Goal: Transaction & Acquisition: Purchase product/service

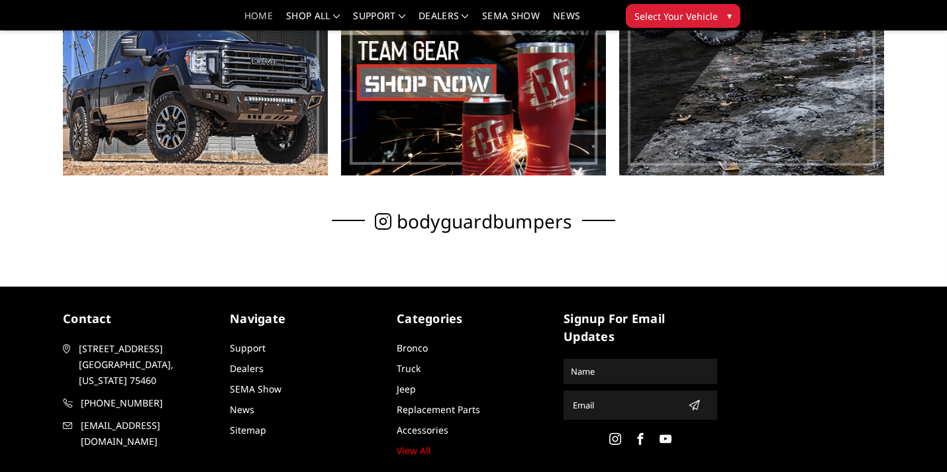
scroll to position [507, 0]
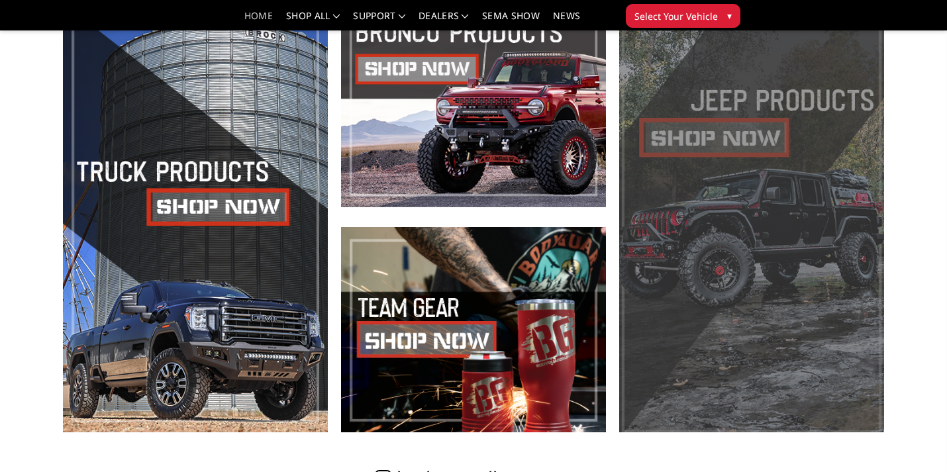
click at [741, 199] on span at bounding box center [751, 216] width 265 height 431
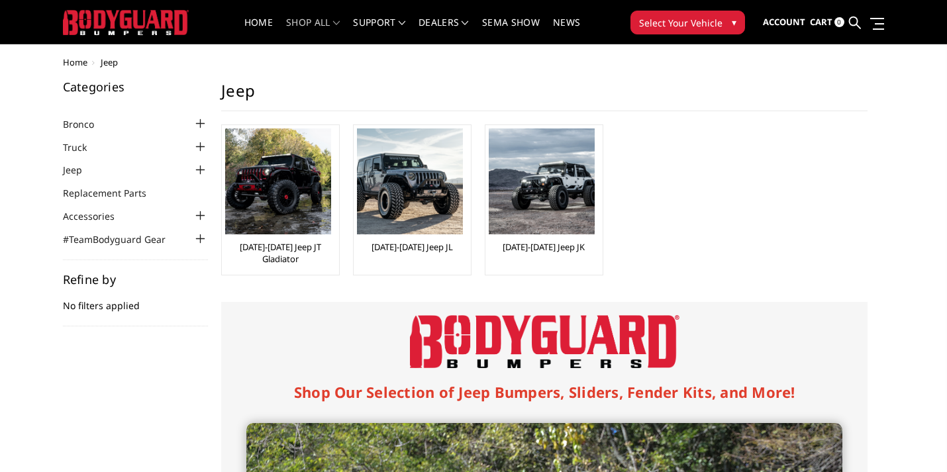
scroll to position [27, 0]
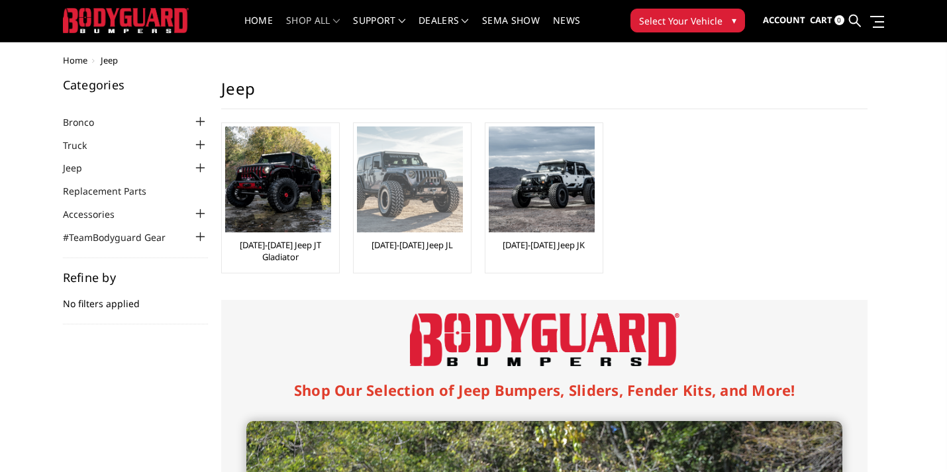
click at [421, 189] on img at bounding box center [410, 179] width 106 height 106
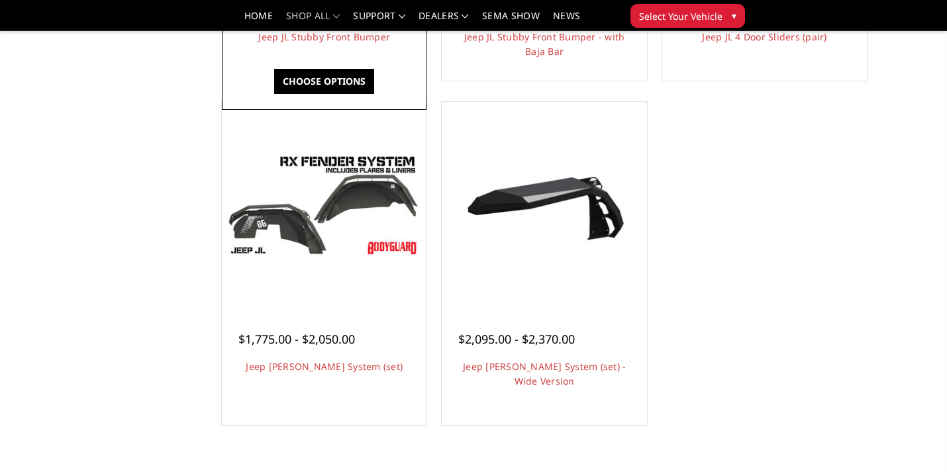
scroll to position [764, 0]
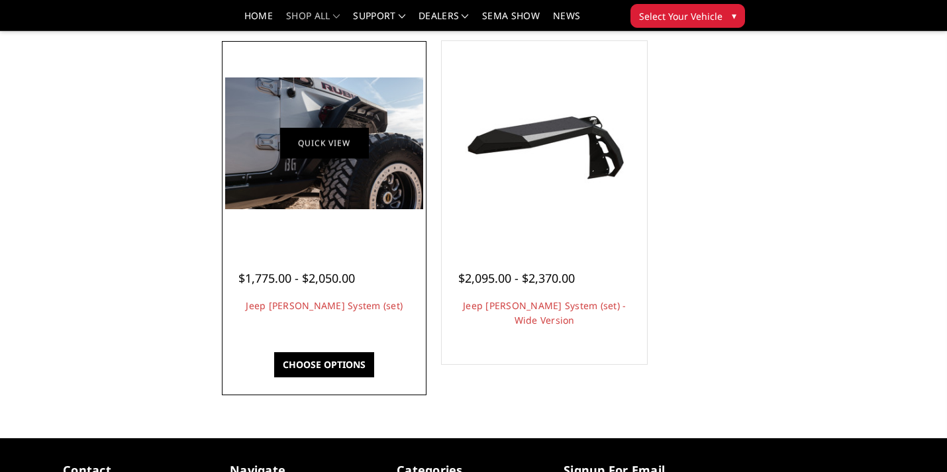
click at [320, 138] on link "Quick view" at bounding box center [324, 143] width 89 height 31
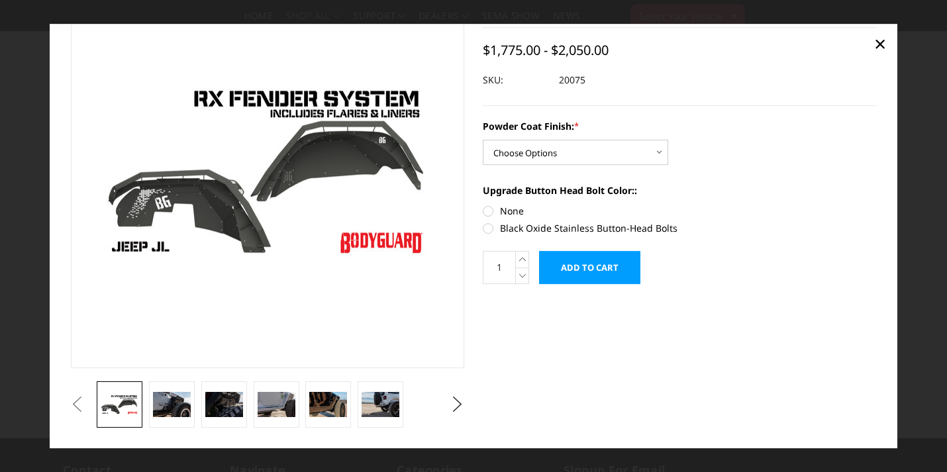
scroll to position [73, 0]
click at [164, 408] on img at bounding box center [172, 404] width 38 height 25
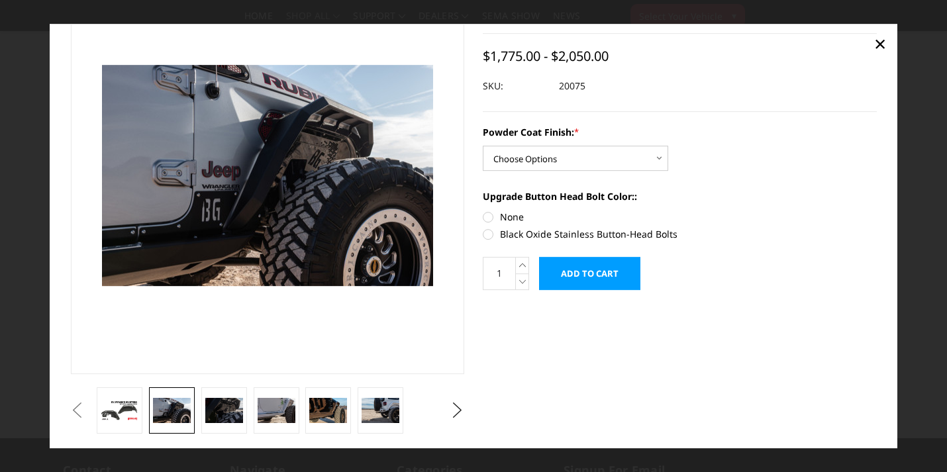
scroll to position [65, 0]
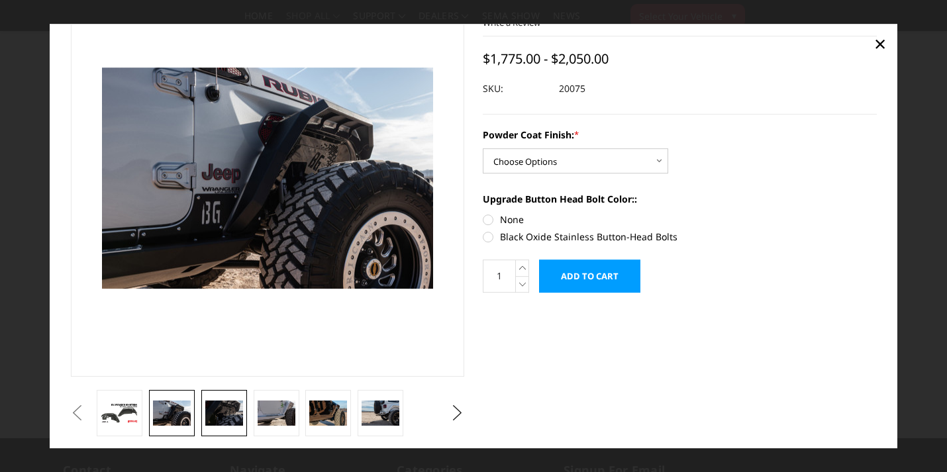
click at [221, 420] on img at bounding box center [224, 412] width 38 height 25
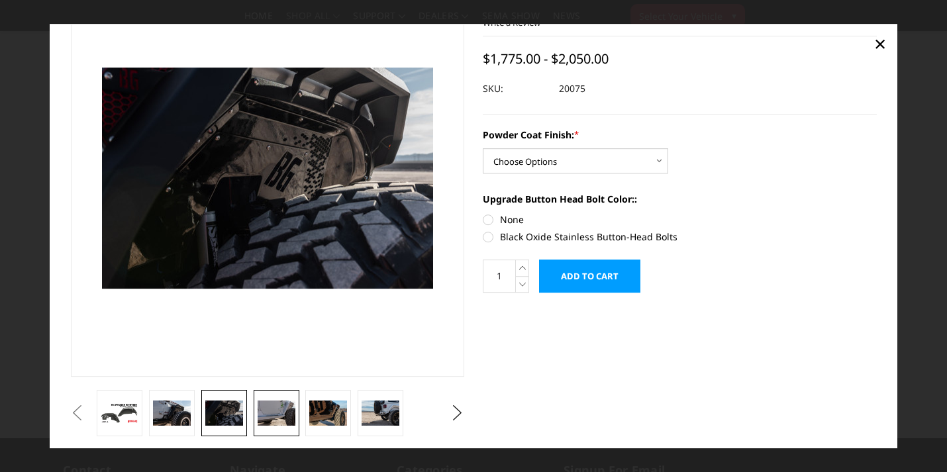
click at [263, 420] on img at bounding box center [276, 412] width 38 height 25
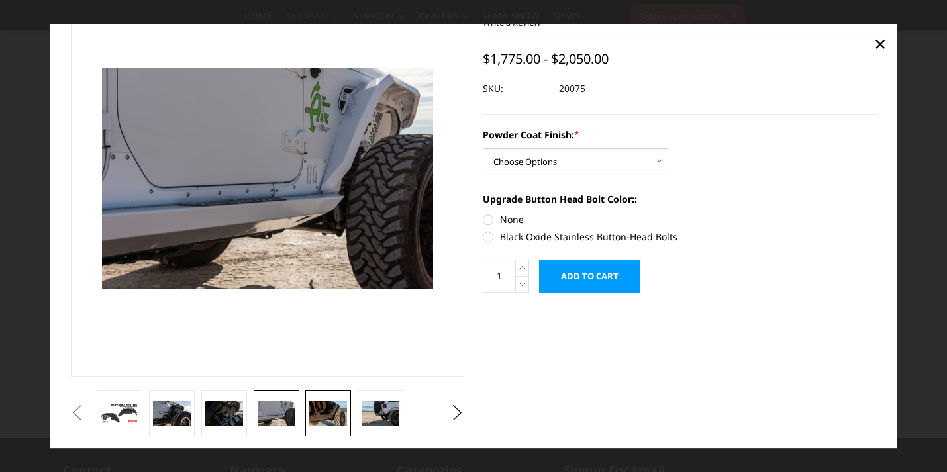
click at [323, 411] on img at bounding box center [328, 412] width 38 height 25
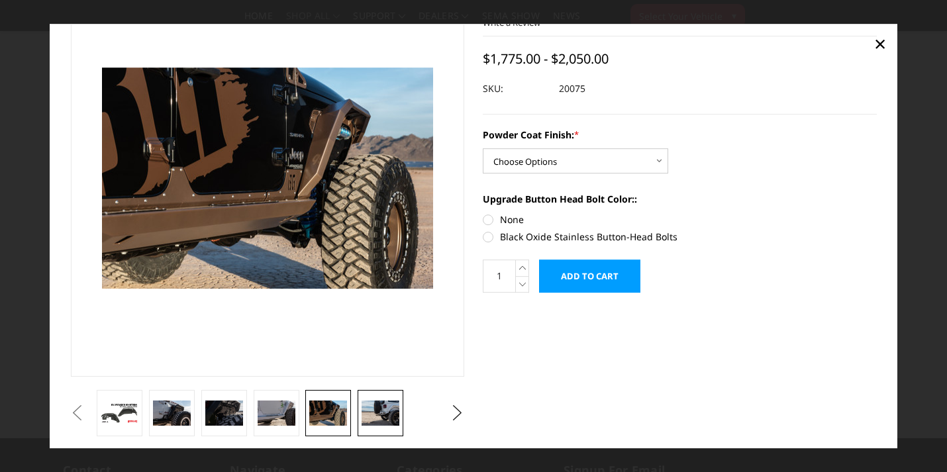
click at [371, 410] on img at bounding box center [380, 412] width 38 height 25
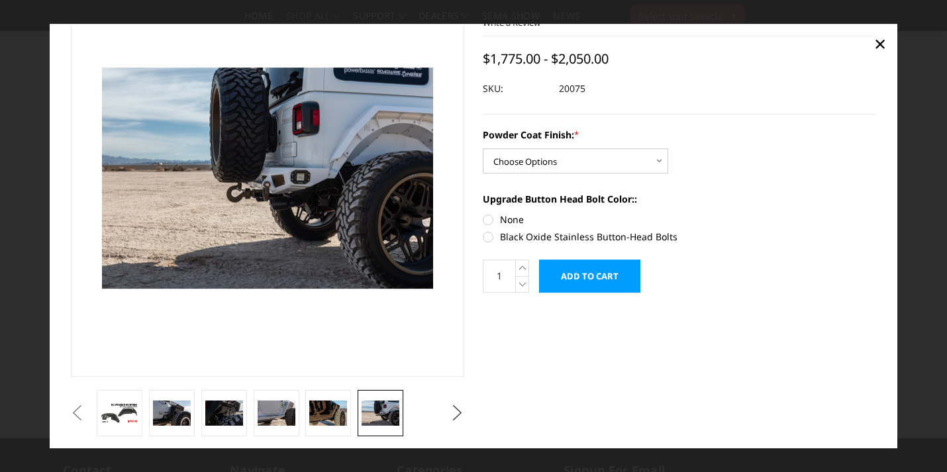
click at [461, 416] on button "Next" at bounding box center [457, 413] width 20 height 20
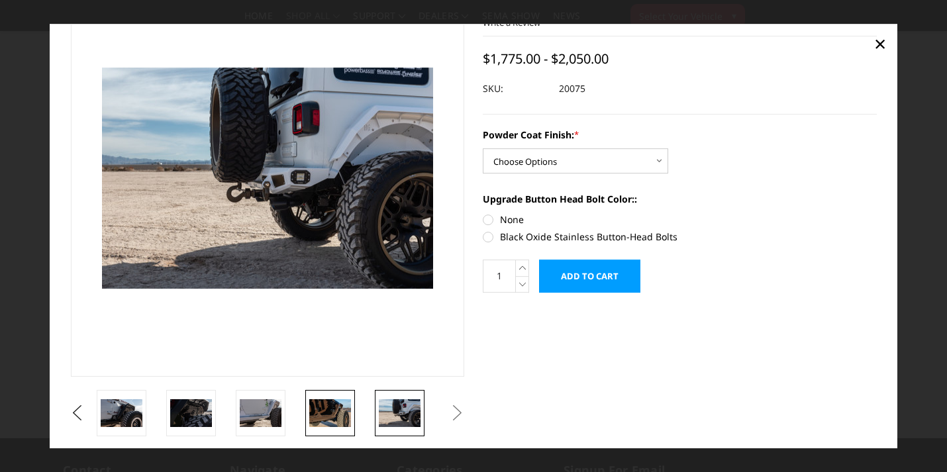
click at [332, 406] on img at bounding box center [330, 413] width 42 height 28
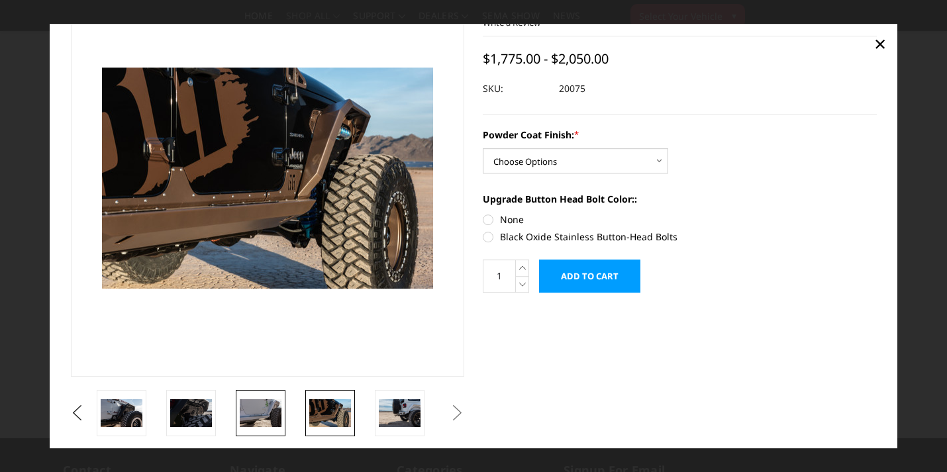
click at [251, 403] on img at bounding box center [261, 413] width 42 height 28
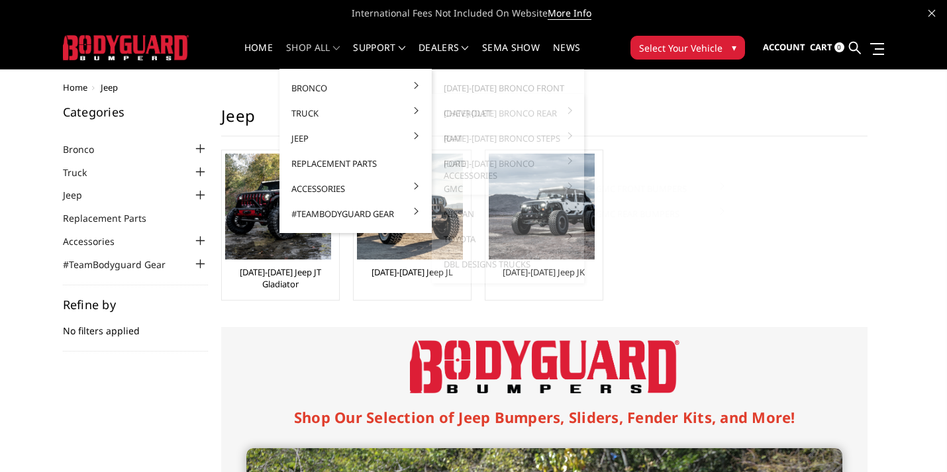
click at [537, 187] on link "GMC" at bounding box center [508, 188] width 142 height 25
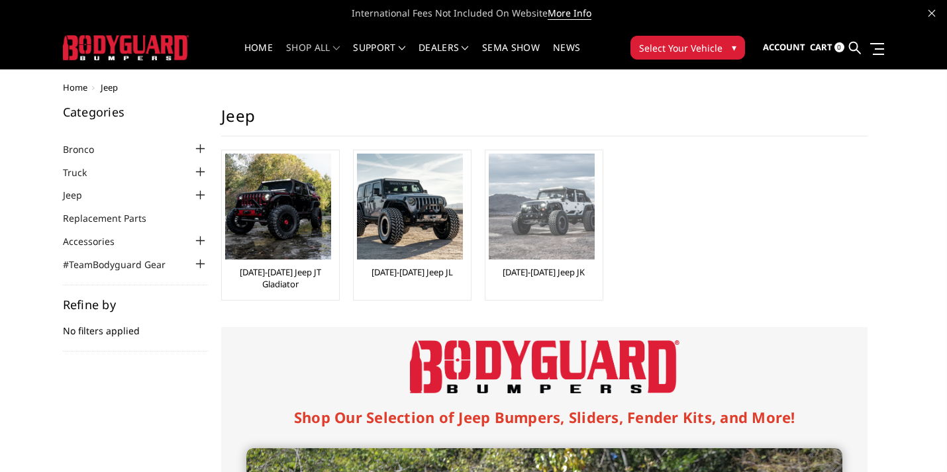
click at [531, 227] on img at bounding box center [541, 207] width 106 height 106
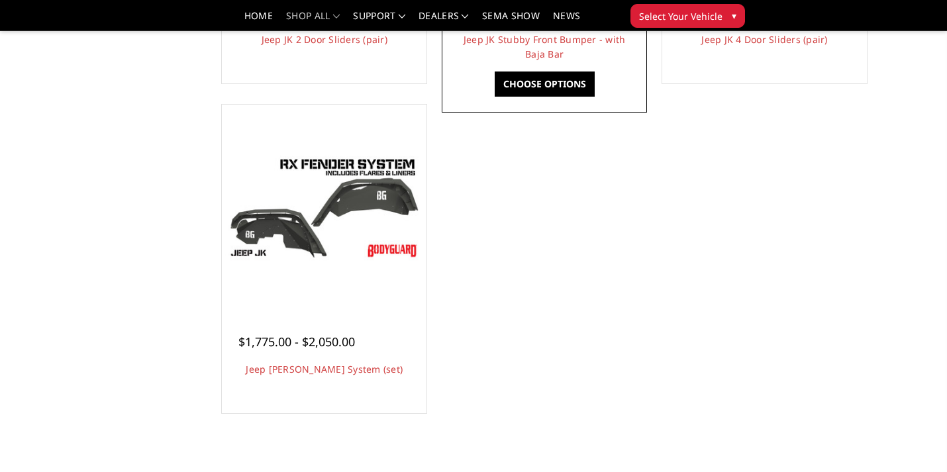
scroll to position [716, 0]
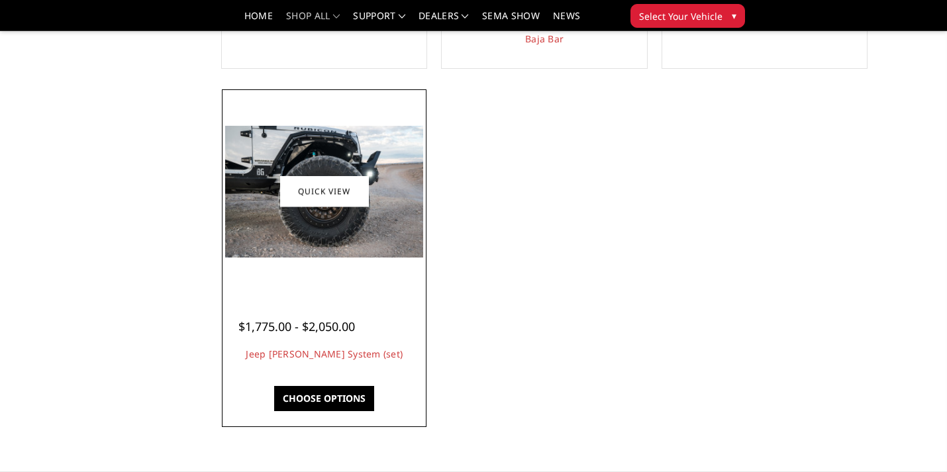
click at [302, 222] on img at bounding box center [324, 192] width 198 height 132
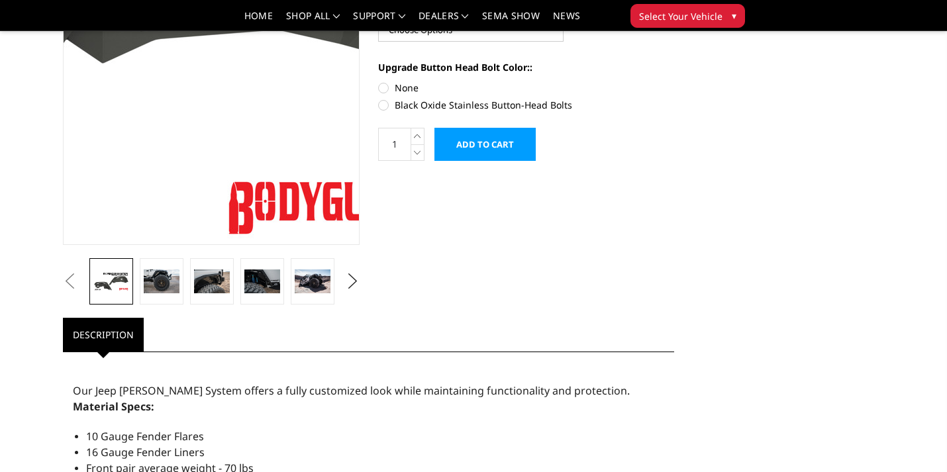
scroll to position [232, 0]
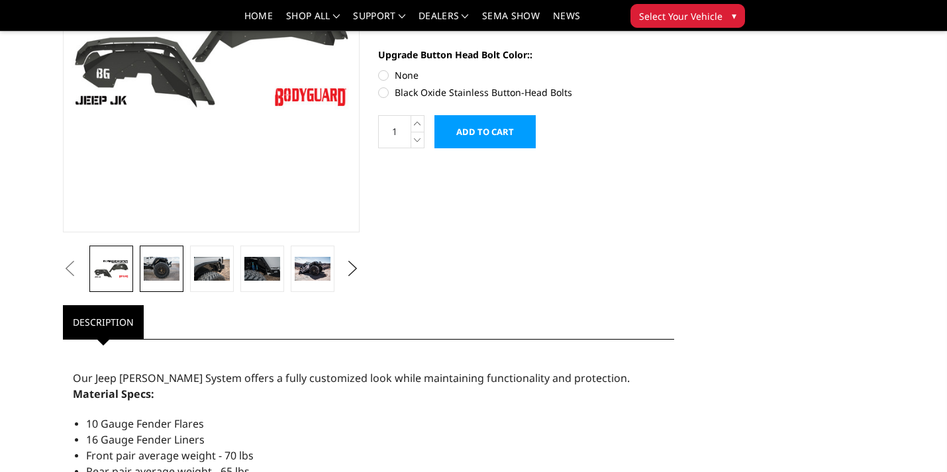
click at [154, 269] on img at bounding box center [162, 269] width 36 height 24
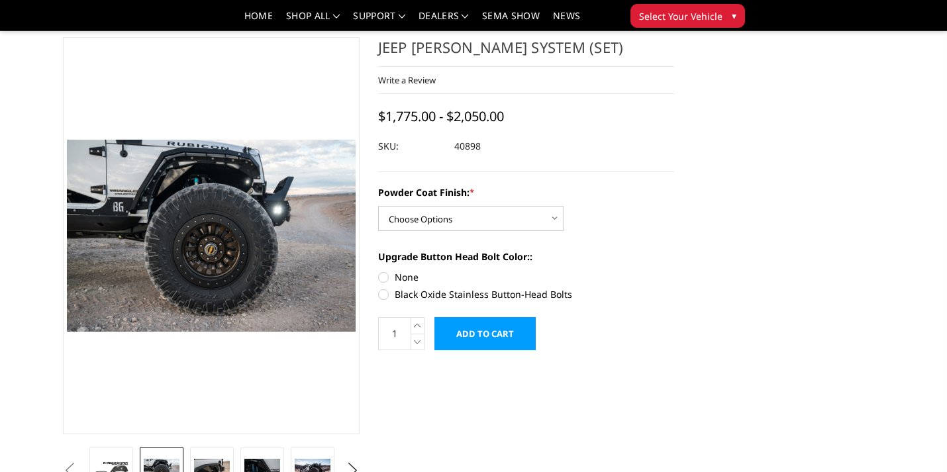
scroll to position [57, 0]
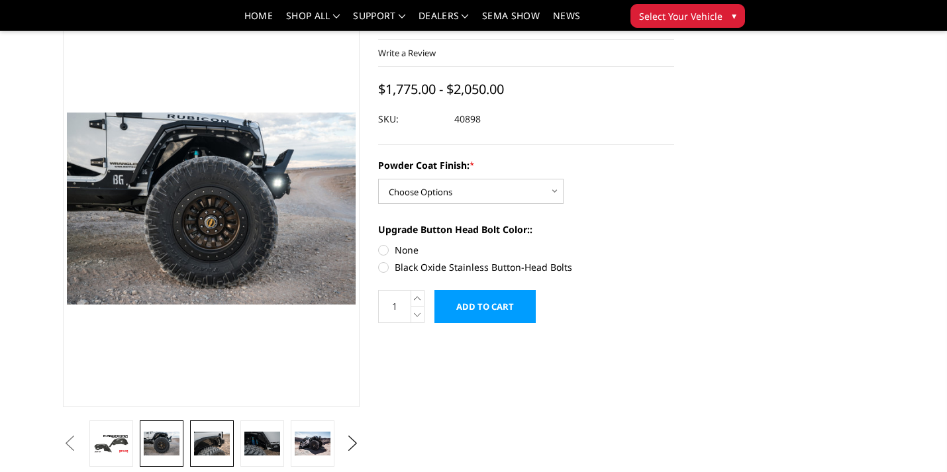
click at [218, 442] on img at bounding box center [212, 444] width 36 height 24
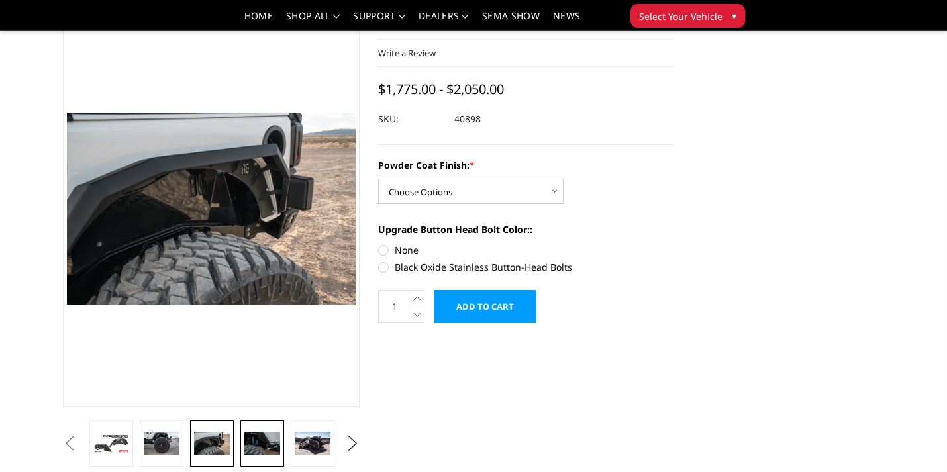
click at [271, 430] on link at bounding box center [262, 443] width 44 height 46
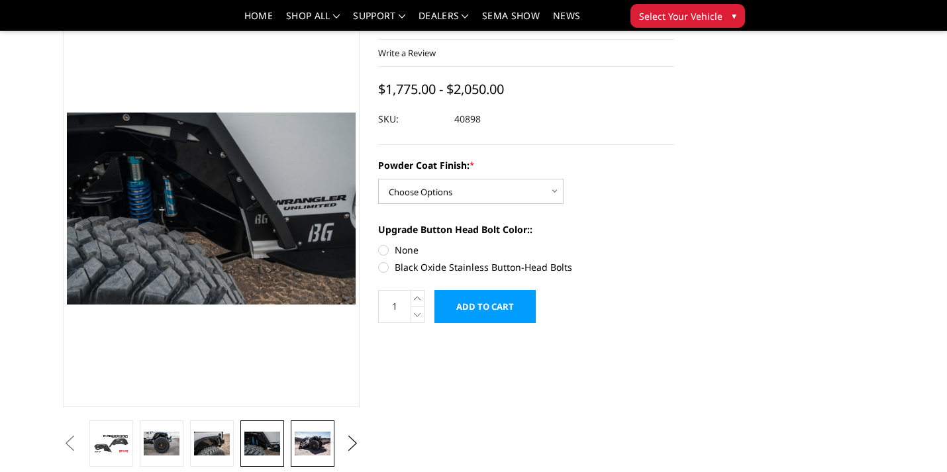
click at [313, 435] on img at bounding box center [313, 444] width 36 height 24
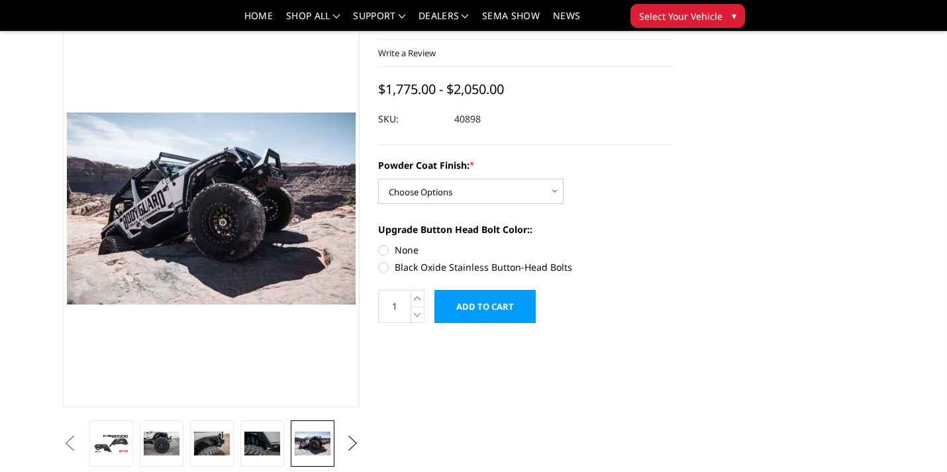
click at [348, 445] on button "Next" at bounding box center [352, 444] width 20 height 20
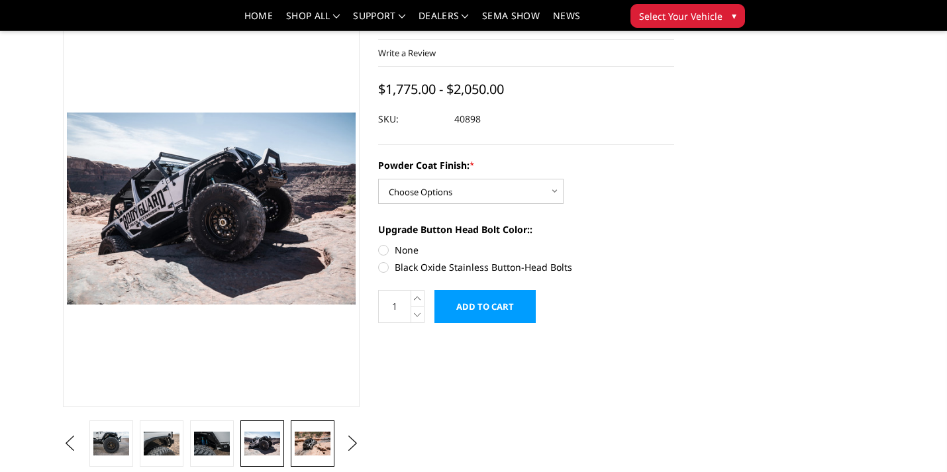
click at [295, 445] on img at bounding box center [313, 444] width 36 height 24
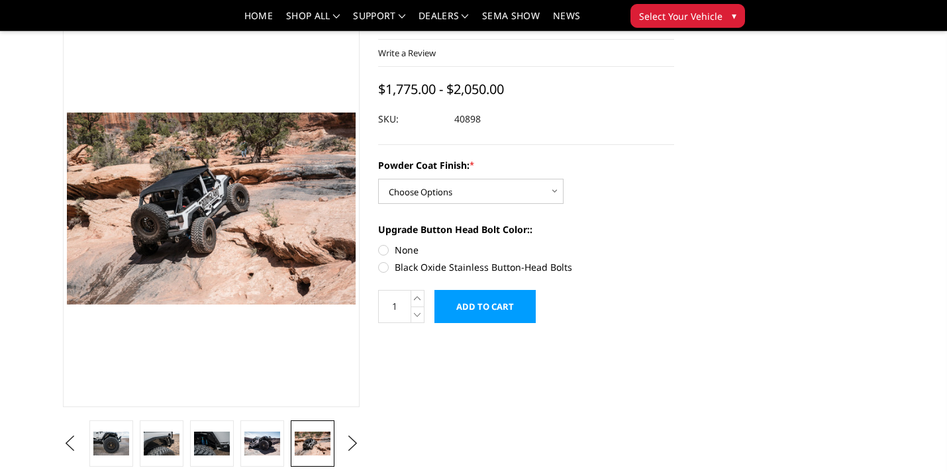
click at [314, 443] on img at bounding box center [313, 444] width 36 height 24
select select "4209"
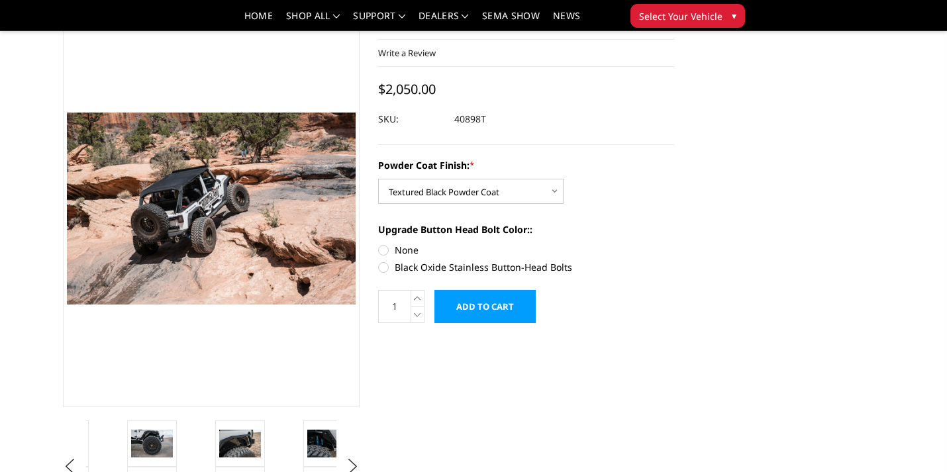
click at [383, 269] on label "Black Oxide Stainless Button-Head Bolts" at bounding box center [526, 267] width 297 height 14
click at [674, 244] on input "Black Oxide Stainless Button-Head Bolts" at bounding box center [674, 243] width 1 height 1
radio input "true"
click at [487, 310] on input "Add to Cart" at bounding box center [484, 306] width 101 height 33
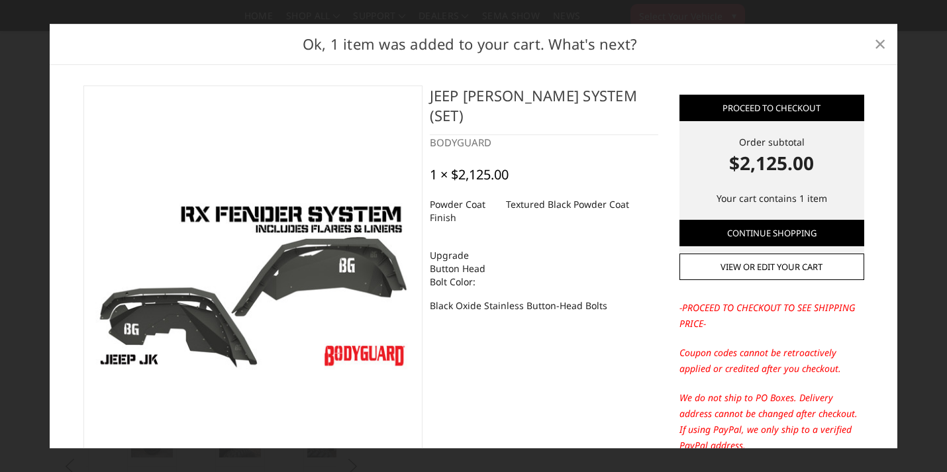
click at [882, 42] on span "×" at bounding box center [880, 43] width 12 height 28
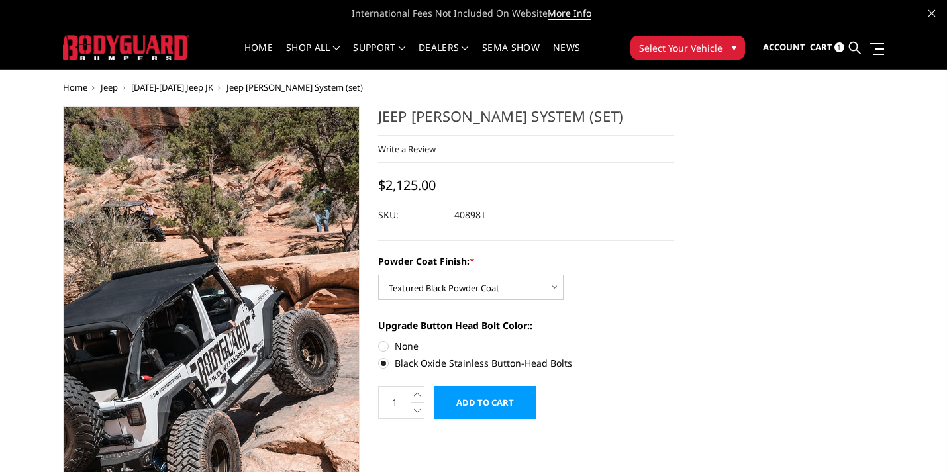
scroll to position [0, 0]
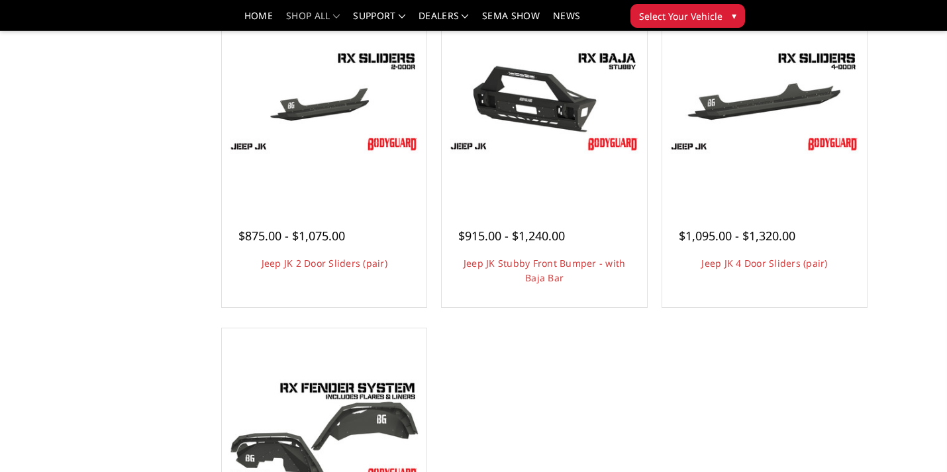
scroll to position [374, 0]
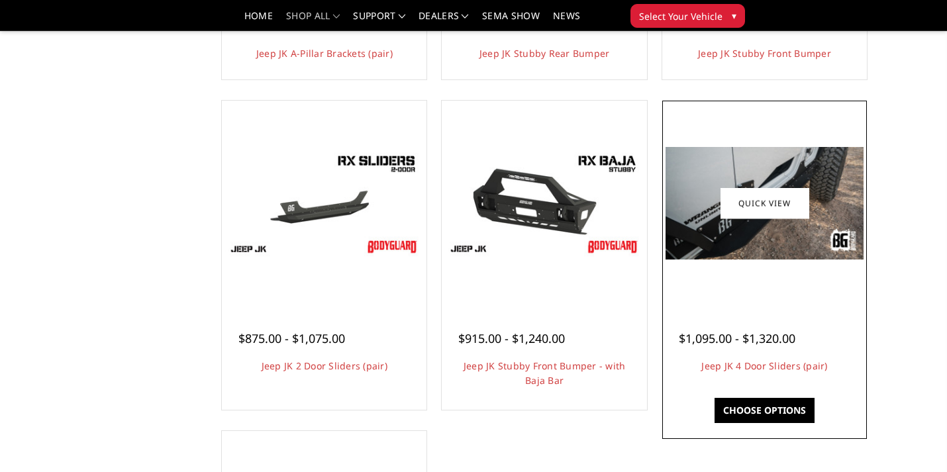
click at [804, 163] on img at bounding box center [764, 203] width 198 height 112
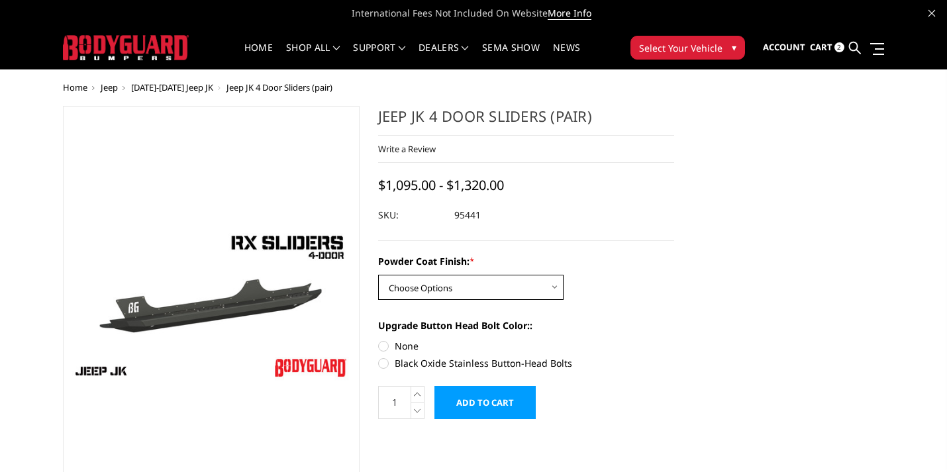
select select "4272"
click at [414, 368] on label "Black Oxide Stainless Button-Head Bolts" at bounding box center [526, 363] width 297 height 14
click at [674, 340] on input "Black Oxide Stainless Button-Head Bolts" at bounding box center [674, 339] width 1 height 1
radio input "true"
click at [484, 409] on input "Add to Cart" at bounding box center [484, 402] width 101 height 33
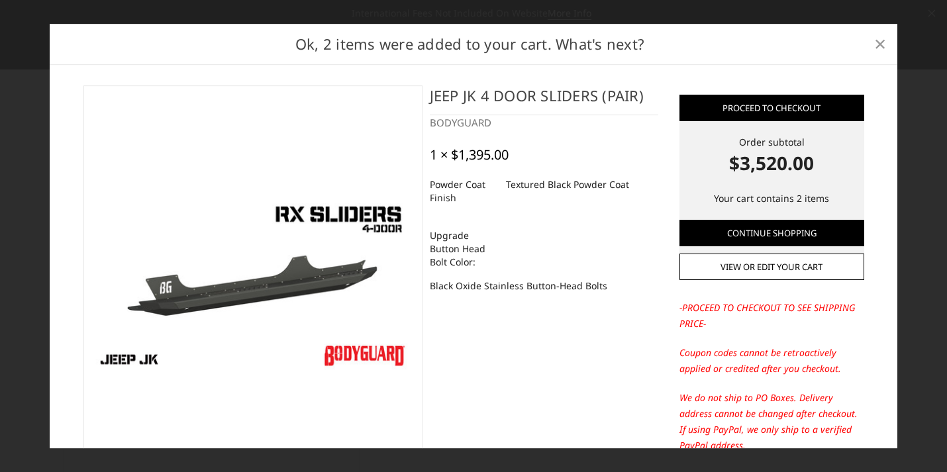
click at [882, 40] on span "×" at bounding box center [880, 43] width 12 height 28
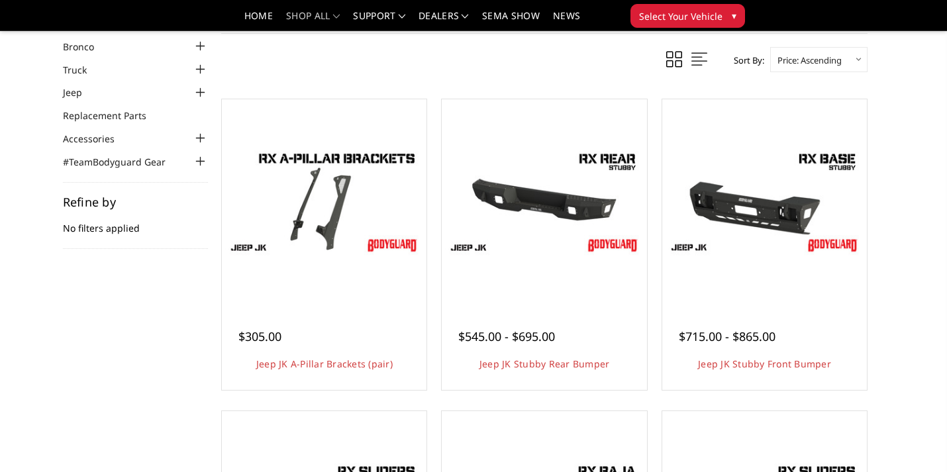
scroll to position [50, 0]
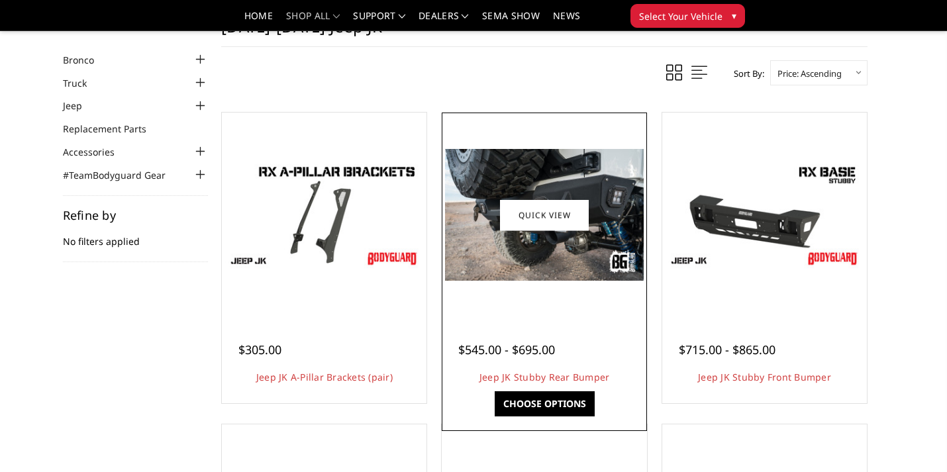
click at [536, 169] on img at bounding box center [544, 215] width 198 height 132
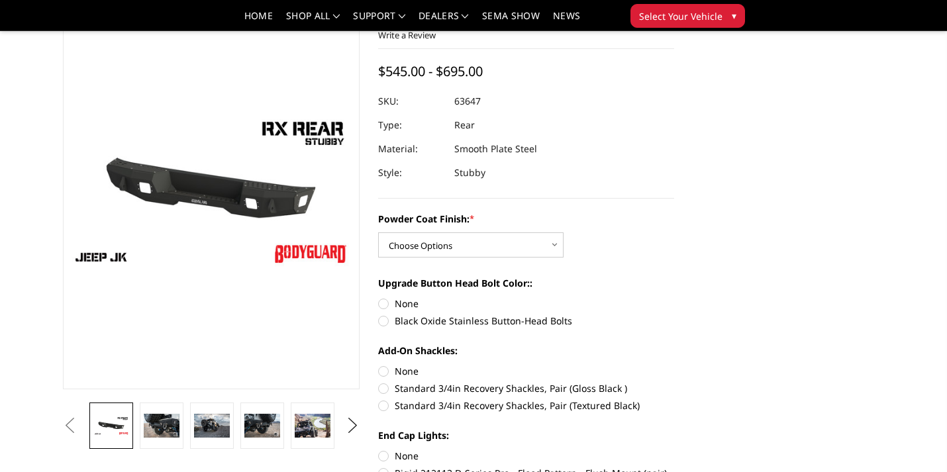
scroll to position [62, 0]
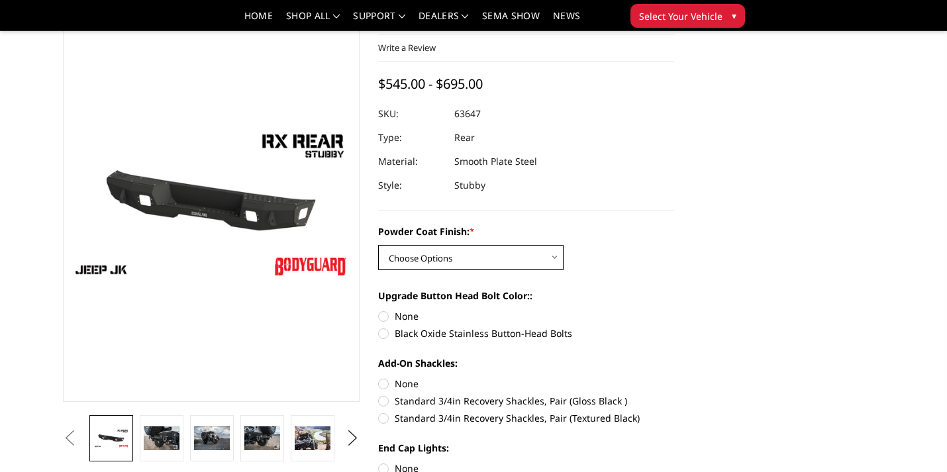
select select "4276"
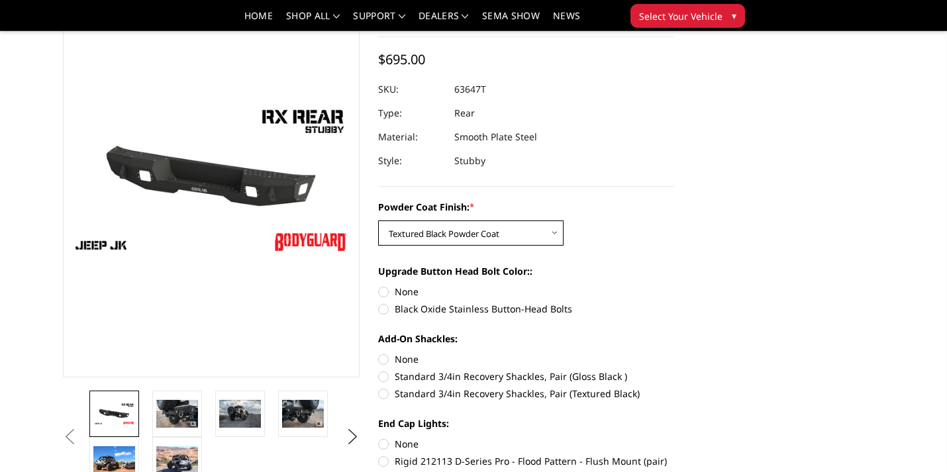
scroll to position [87, 0]
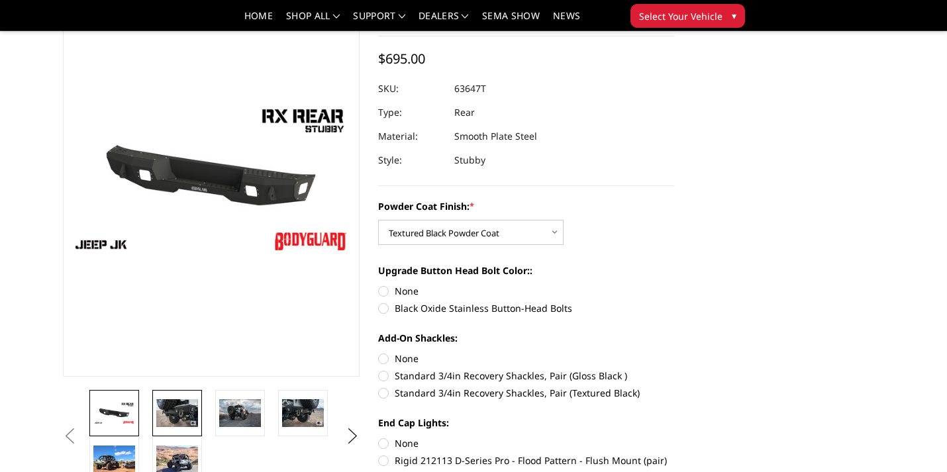
click at [186, 408] on img at bounding box center [177, 413] width 42 height 28
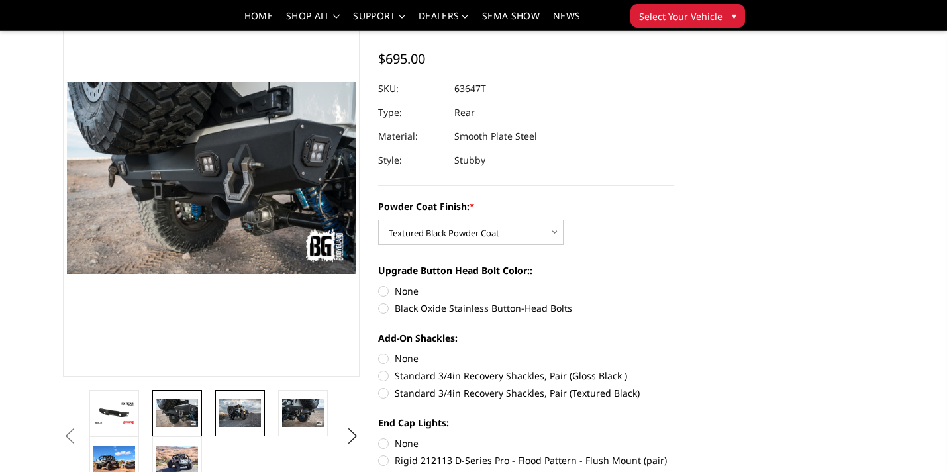
click at [240, 412] on img at bounding box center [240, 413] width 42 height 28
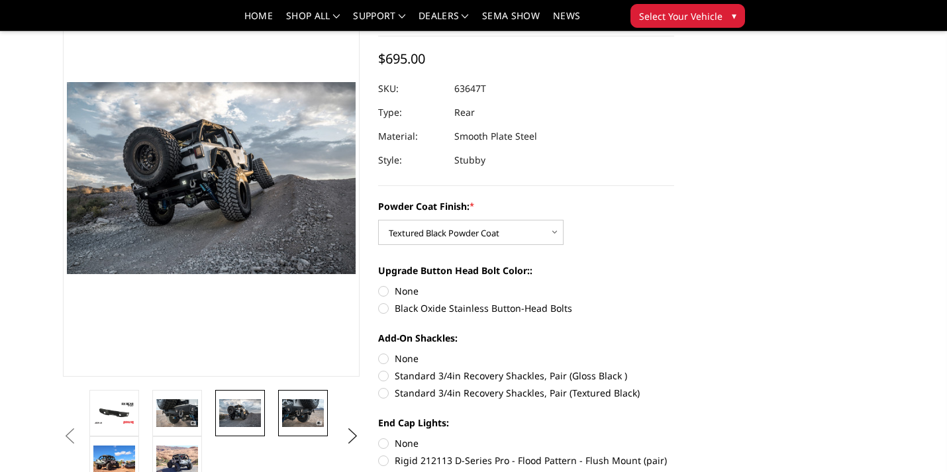
click at [302, 409] on img at bounding box center [303, 413] width 42 height 28
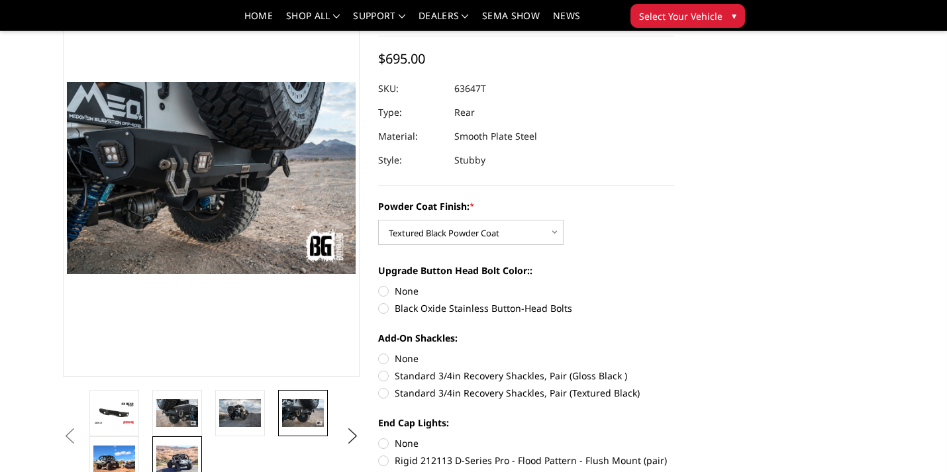
click at [177, 464] on img at bounding box center [177, 459] width 42 height 28
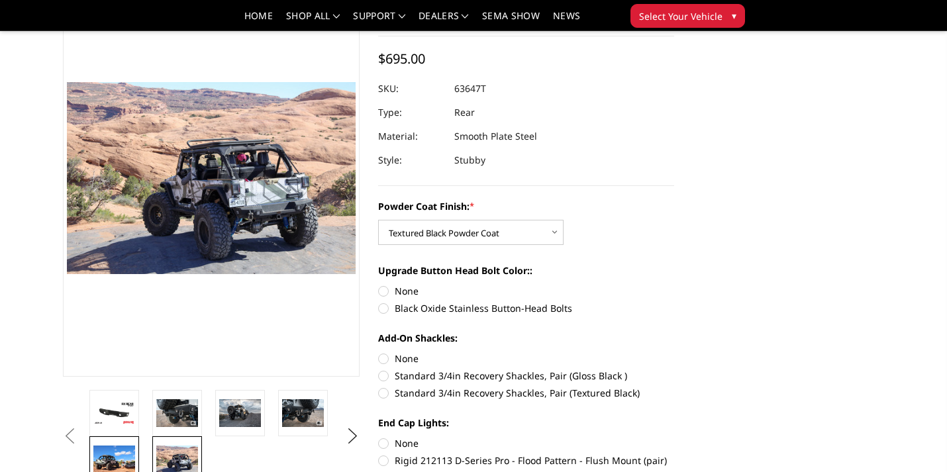
click at [113, 453] on img at bounding box center [114, 459] width 42 height 28
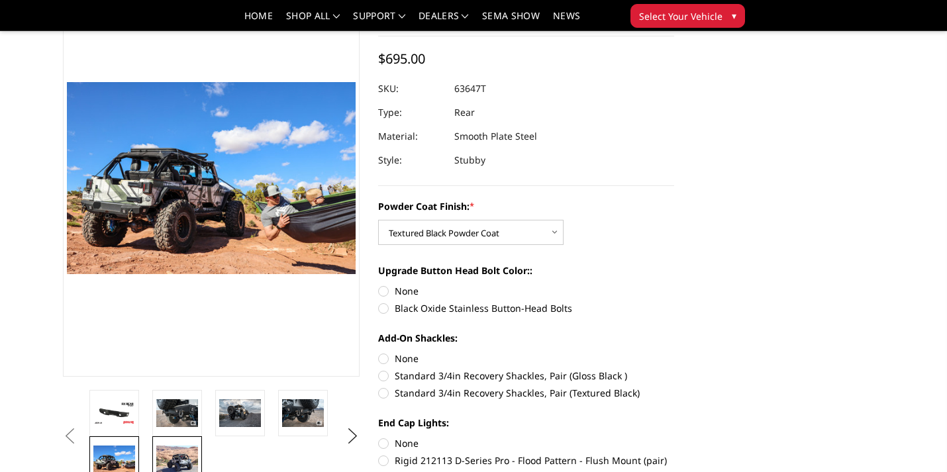
click at [155, 453] on link at bounding box center [177, 459] width 50 height 46
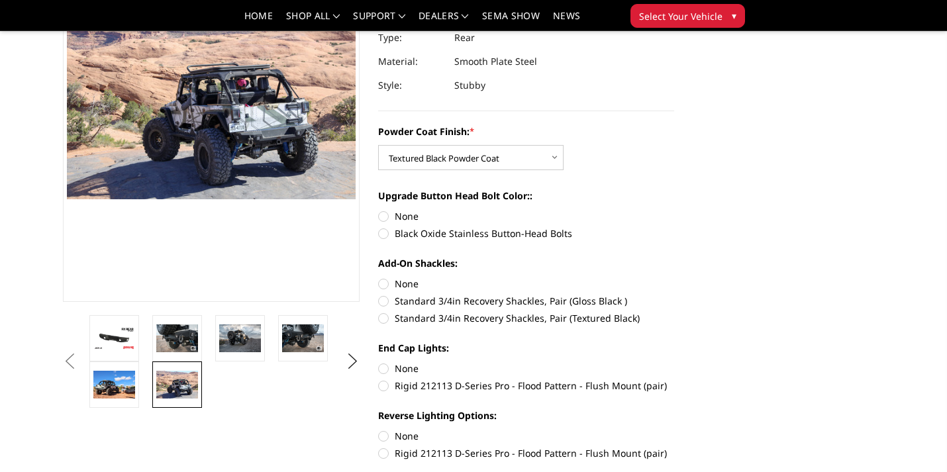
scroll to position [167, 0]
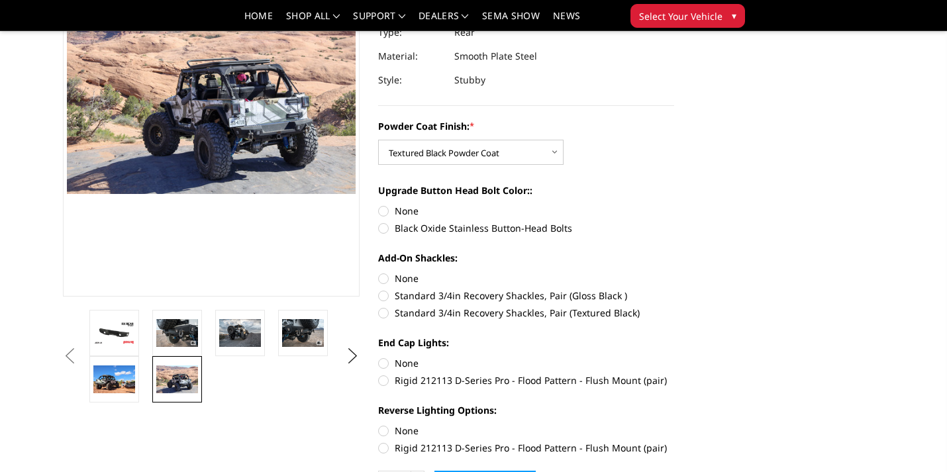
click at [401, 224] on label "Black Oxide Stainless Button-Head Bolts" at bounding box center [526, 228] width 297 height 14
click at [674, 205] on input "Black Oxide Stainless Button-Head Bolts" at bounding box center [674, 204] width 1 height 1
radio input "true"
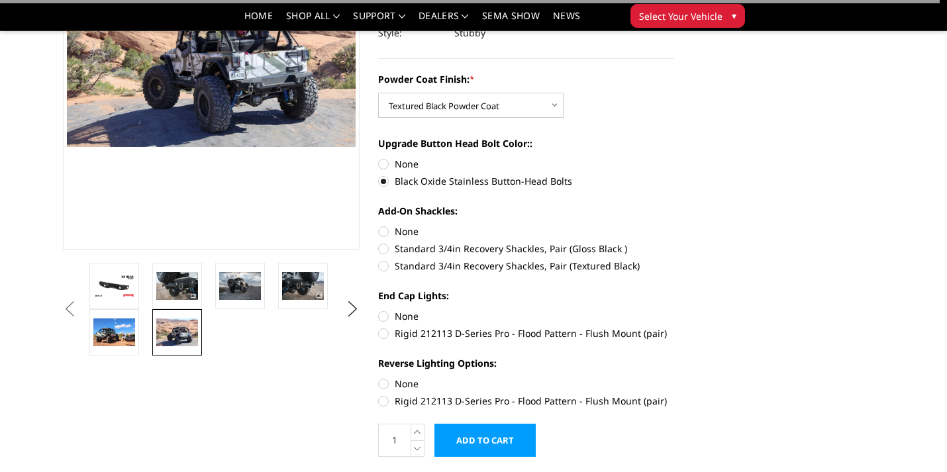
scroll to position [236, 0]
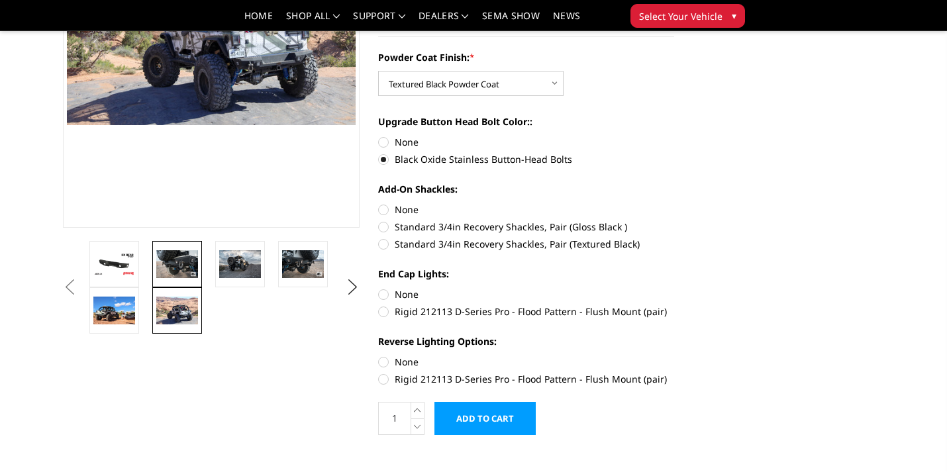
click at [182, 265] on img at bounding box center [177, 264] width 42 height 28
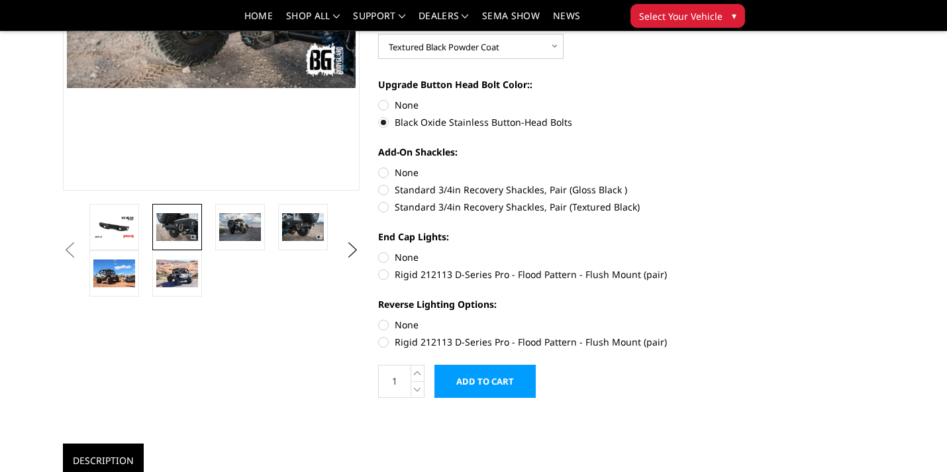
scroll to position [299, 0]
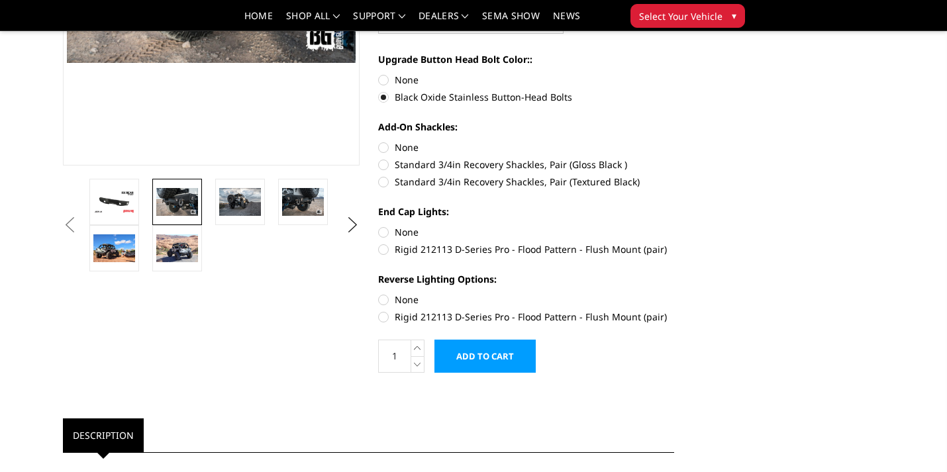
click at [398, 230] on label "None" at bounding box center [526, 232] width 297 height 14
click at [379, 226] on input "None" at bounding box center [378, 225] width 1 height 1
radio input "true"
click at [412, 252] on label "Rigid 212113 D-Series Pro - Flood Pattern - Flush Mount (pair)" at bounding box center [526, 249] width 297 height 14
click at [674, 226] on input "Rigid 212113 D-Series Pro - Flood Pattern - Flush Mount (pair)" at bounding box center [674, 225] width 1 height 1
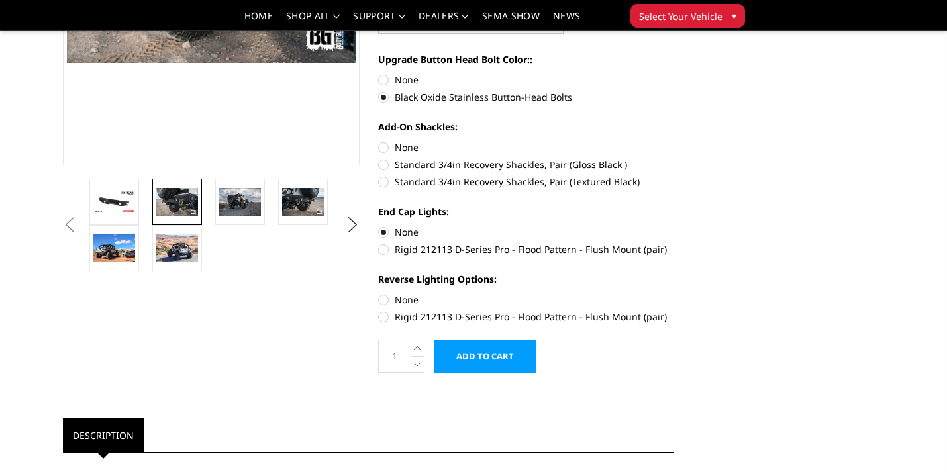
radio input "true"
click at [406, 313] on label "Rigid 212113 D-Series Pro - Flood Pattern - Flush Mount (pair)" at bounding box center [526, 317] width 297 height 14
click at [674, 293] on input "Rigid 212113 D-Series Pro - Flood Pattern - Flush Mount (pair)" at bounding box center [674, 293] width 1 height 1
radio input "true"
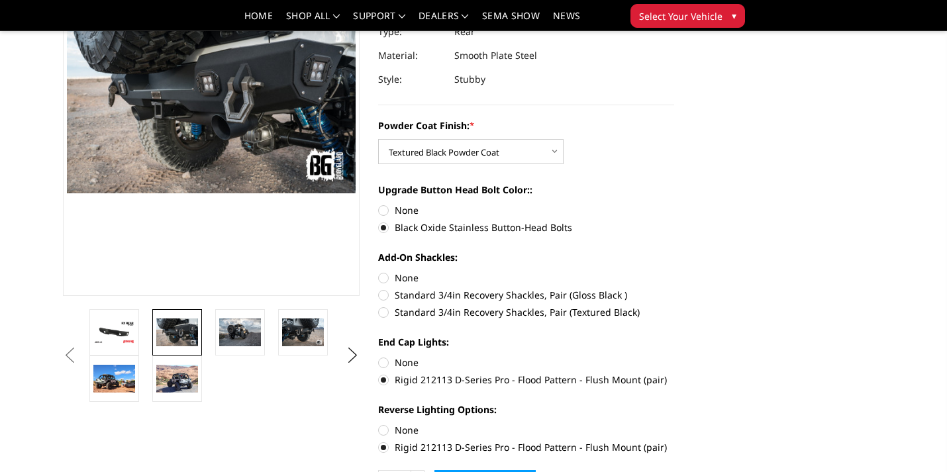
scroll to position [186, 0]
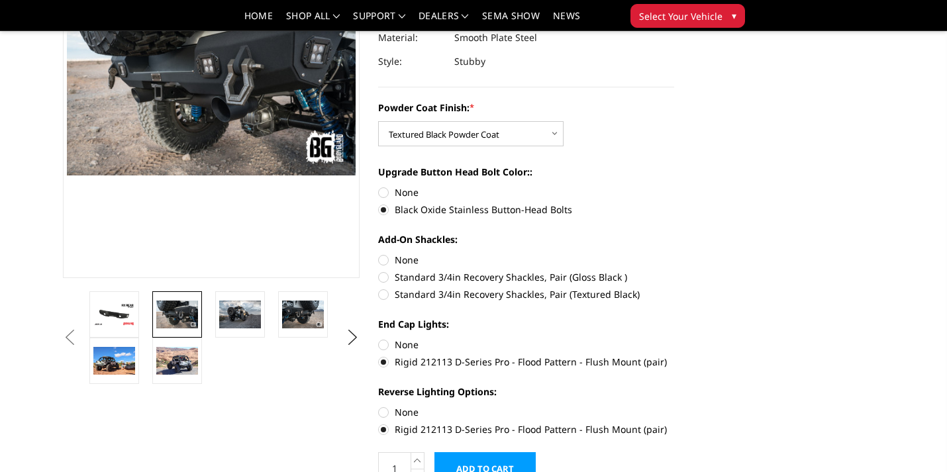
click at [403, 257] on label "None" at bounding box center [526, 260] width 297 height 14
click at [379, 254] on input "None" at bounding box center [378, 253] width 1 height 1
radio input "true"
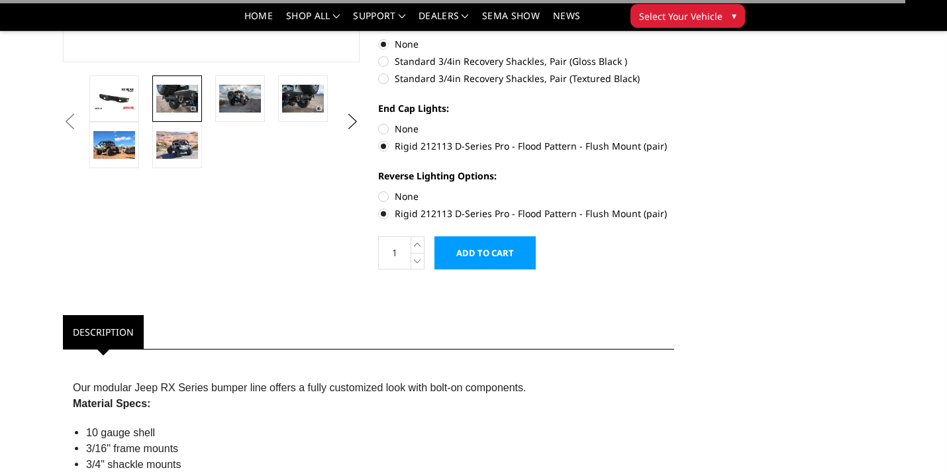
scroll to position [449, 0]
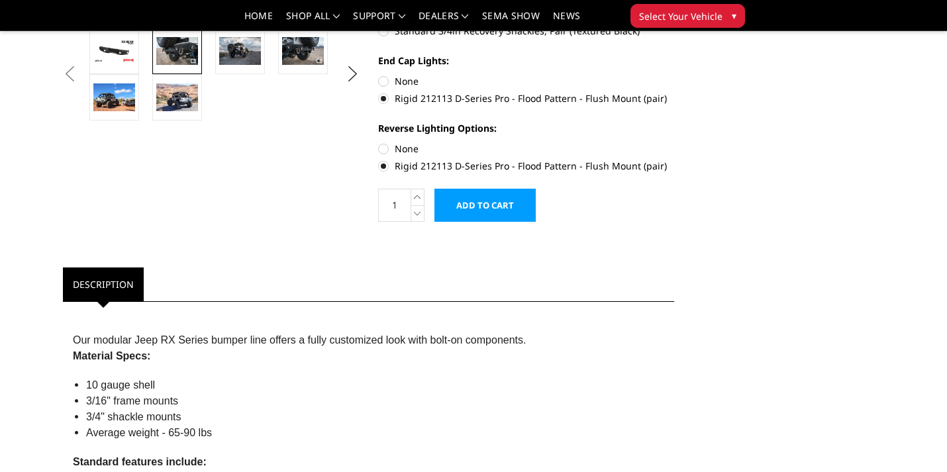
click at [480, 198] on input "Add to Cart" at bounding box center [484, 205] width 101 height 33
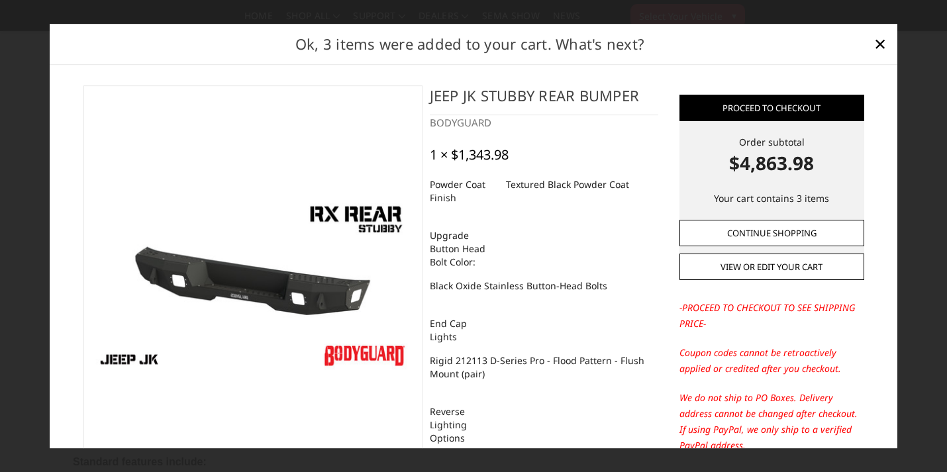
click at [758, 237] on link "Continue Shopping" at bounding box center [771, 233] width 185 height 26
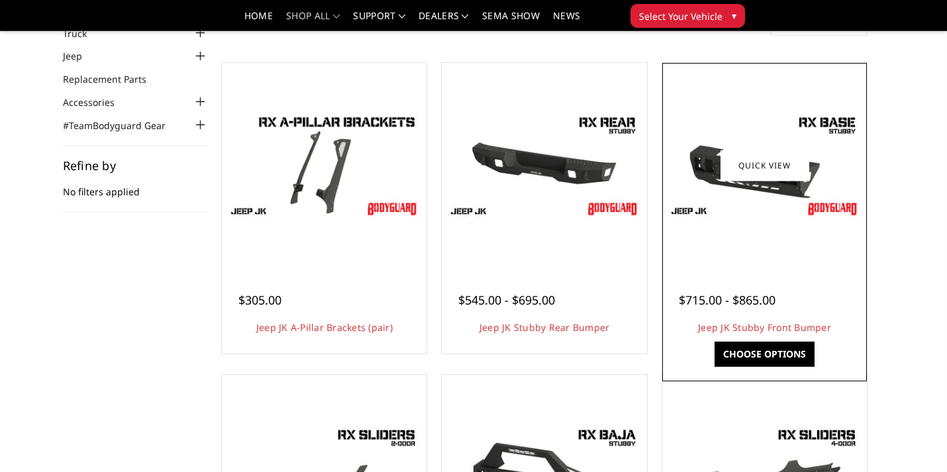
click at [766, 205] on img at bounding box center [764, 164] width 198 height 111
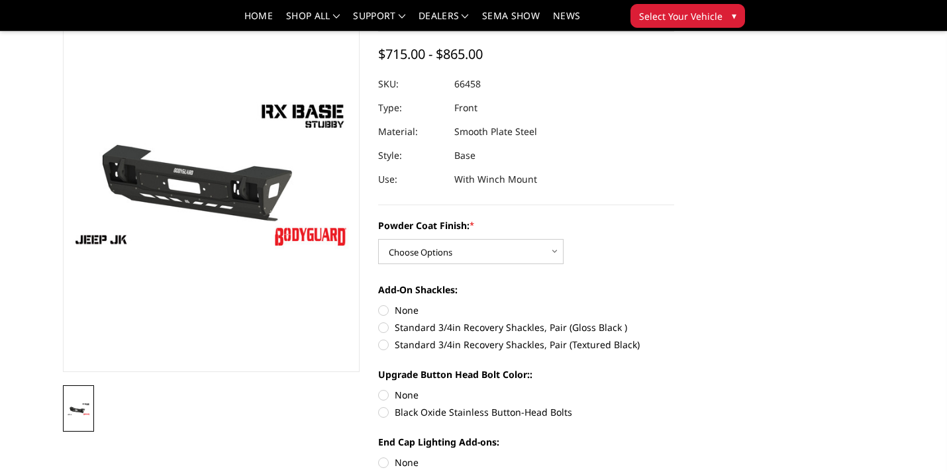
scroll to position [93, 0]
click at [493, 267] on div "Powder Coat Finish: * Choose Options Bare Metal Textured Black Powder Coat Add-…" at bounding box center [526, 419] width 297 height 402
select select "4270"
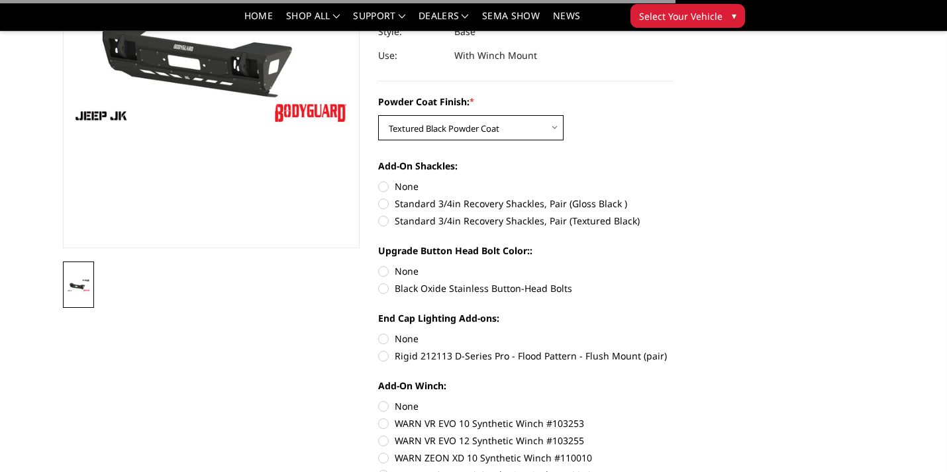
scroll to position [219, 0]
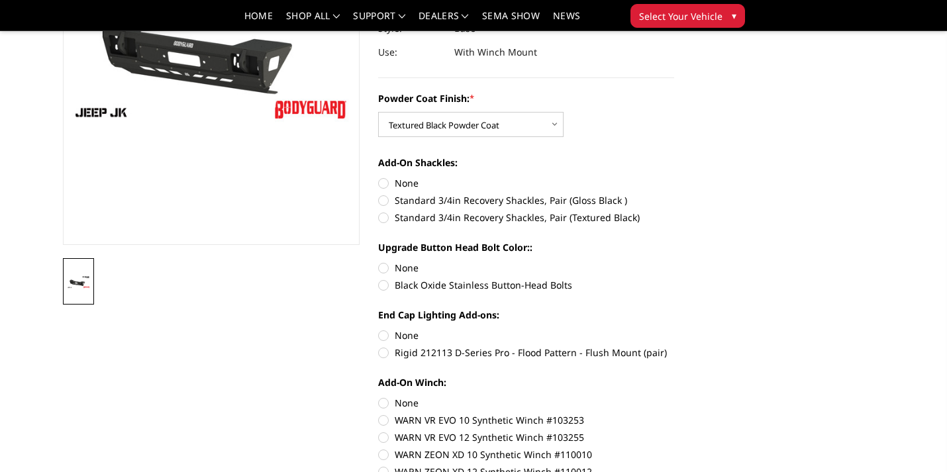
click at [406, 184] on label "None" at bounding box center [526, 183] width 297 height 14
click at [379, 177] on input "None" at bounding box center [378, 176] width 1 height 1
radio input "true"
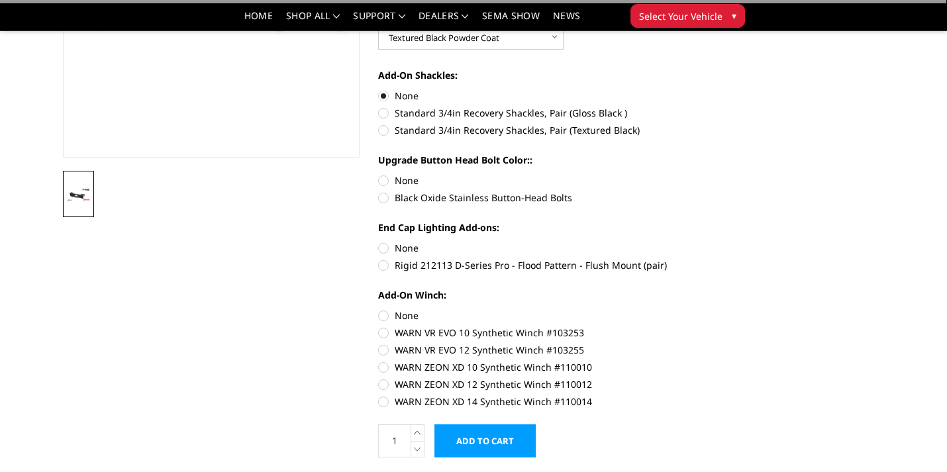
scroll to position [307, 0]
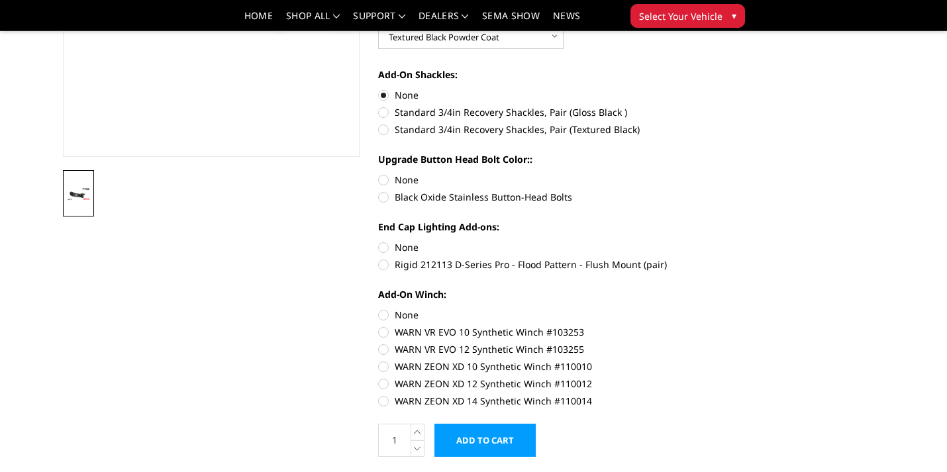
click at [406, 197] on label "Black Oxide Stainless Button-Head Bolts" at bounding box center [526, 197] width 297 height 14
click at [674, 173] on input "Black Oxide Stainless Button-Head Bolts" at bounding box center [674, 173] width 1 height 1
radio input "true"
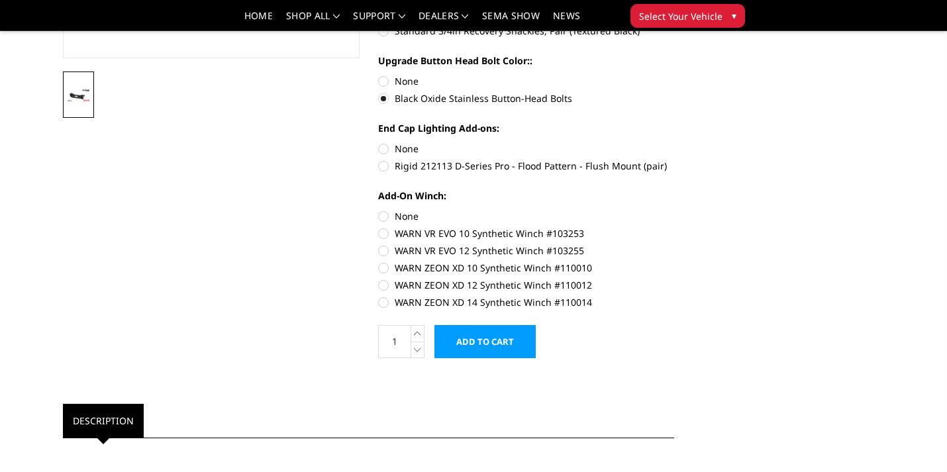
scroll to position [407, 0]
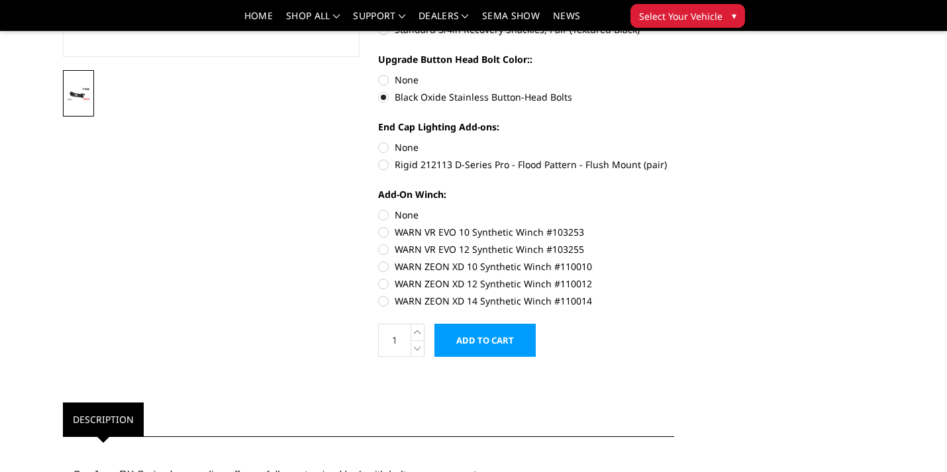
click at [432, 163] on label "Rigid 212113 D-Series Pro - Flood Pattern - Flush Mount (pair)" at bounding box center [526, 165] width 297 height 14
click at [674, 141] on input "Rigid 212113 D-Series Pro - Flood Pattern - Flush Mount (pair)" at bounding box center [674, 140] width 1 height 1
radio input "true"
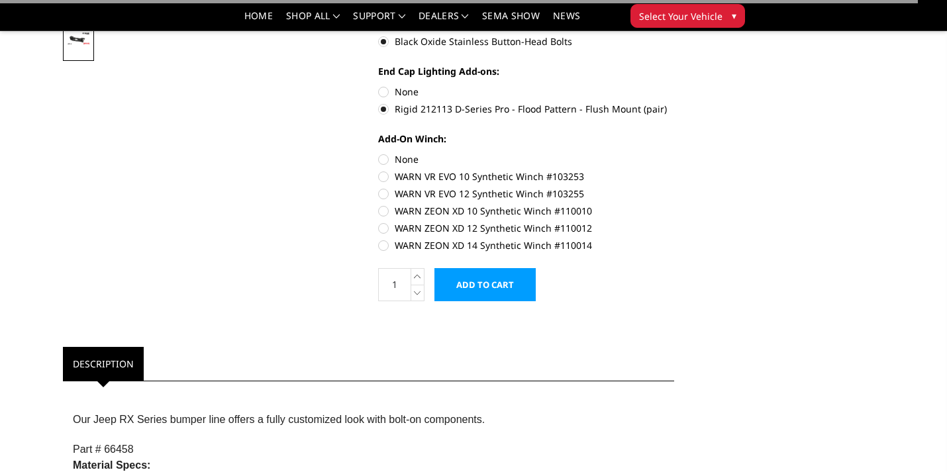
scroll to position [469, 0]
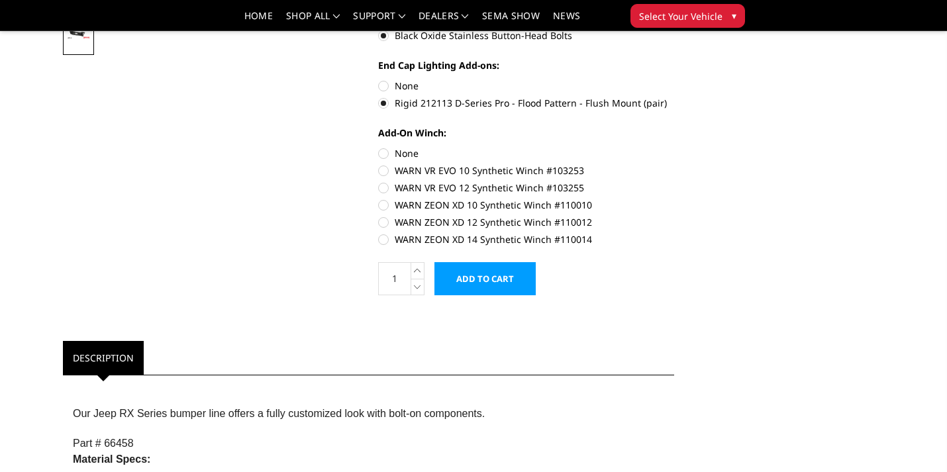
click at [426, 218] on label "WARN ZEON XD 12 Synthetic Winch #110012" at bounding box center [526, 222] width 297 height 14
click at [674, 199] on input "WARN ZEON XD 12 Synthetic Winch #110012" at bounding box center [674, 198] width 1 height 1
radio input "true"
click at [484, 280] on input "Add to Cart" at bounding box center [484, 278] width 101 height 33
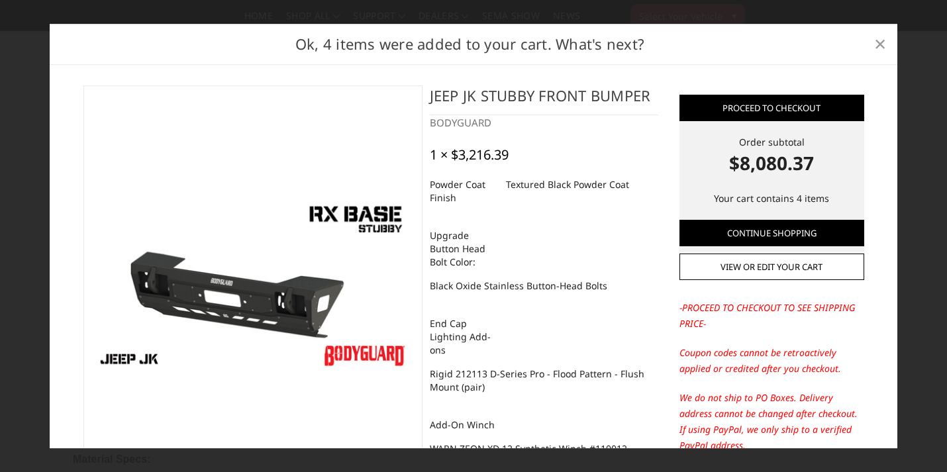
click at [880, 42] on span "×" at bounding box center [880, 43] width 12 height 28
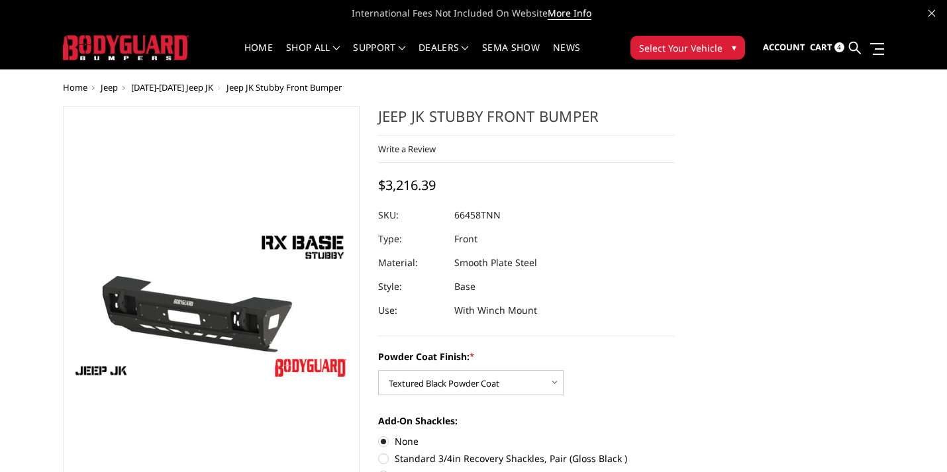
scroll to position [0, 0]
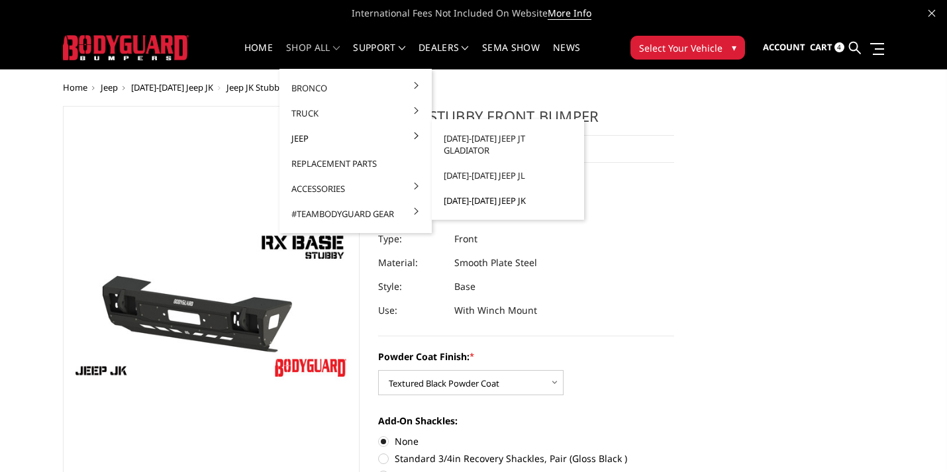
click at [475, 192] on link "[DATE]-[DATE] Jeep JK" at bounding box center [508, 200] width 142 height 25
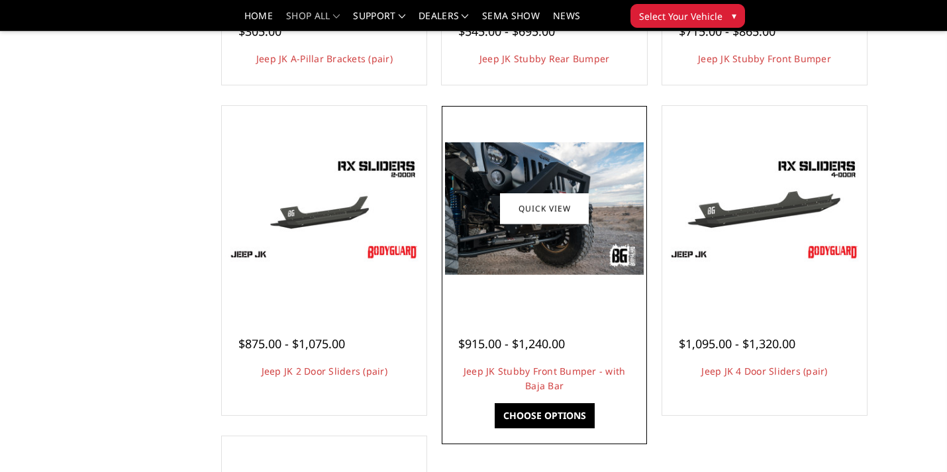
scroll to position [369, 0]
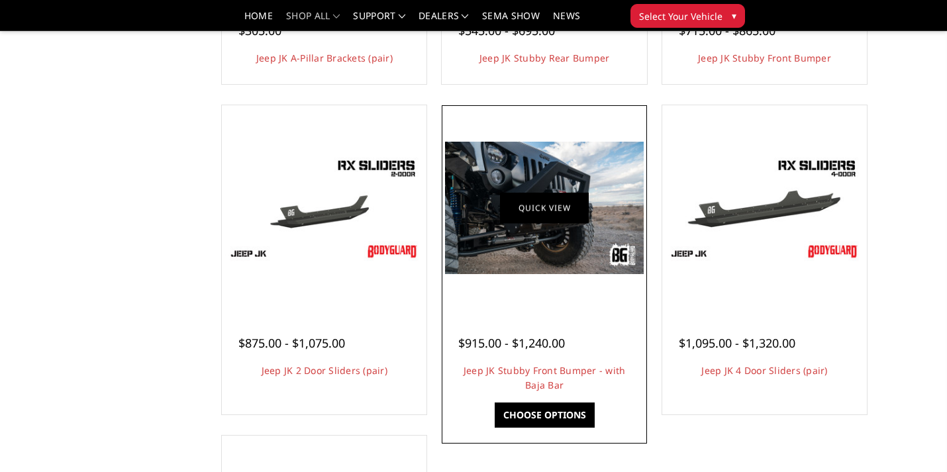
click at [536, 206] on link "Quick view" at bounding box center [544, 208] width 89 height 31
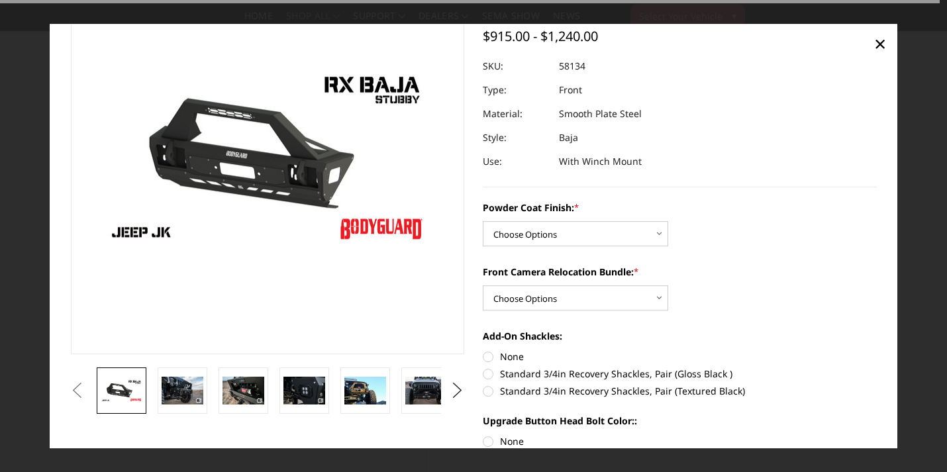
scroll to position [96, 0]
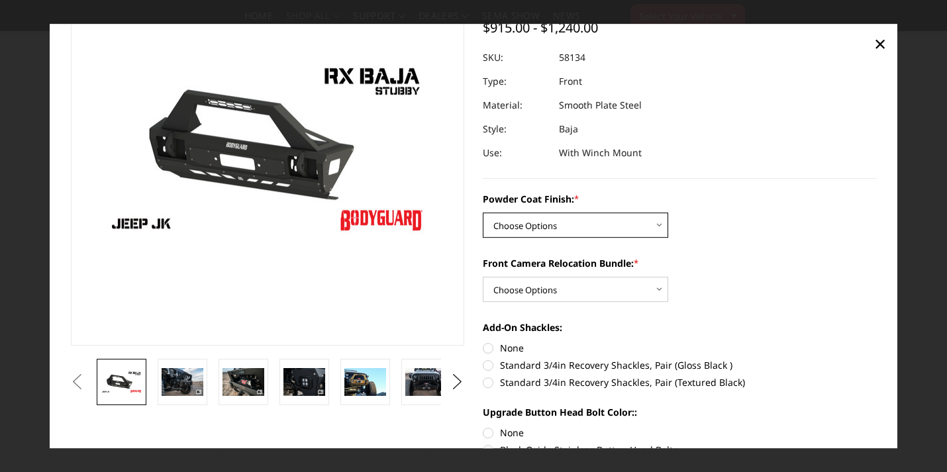
select select "4278"
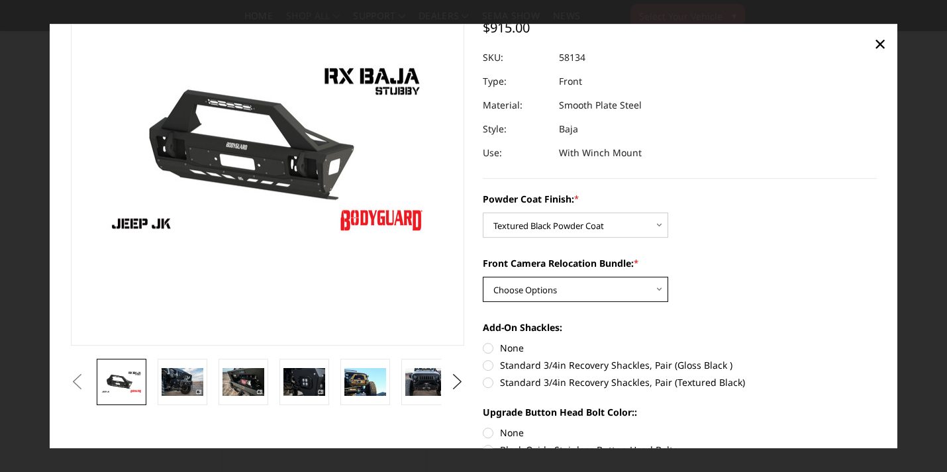
select select "4279"
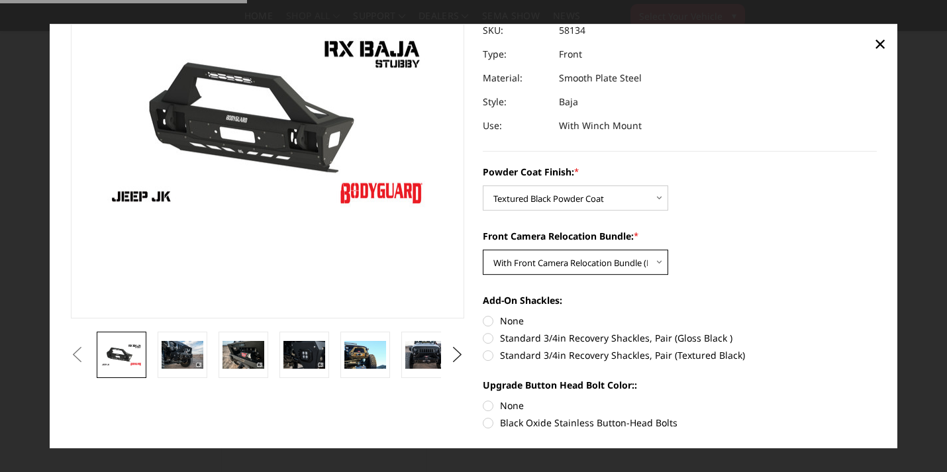
scroll to position [199, 0]
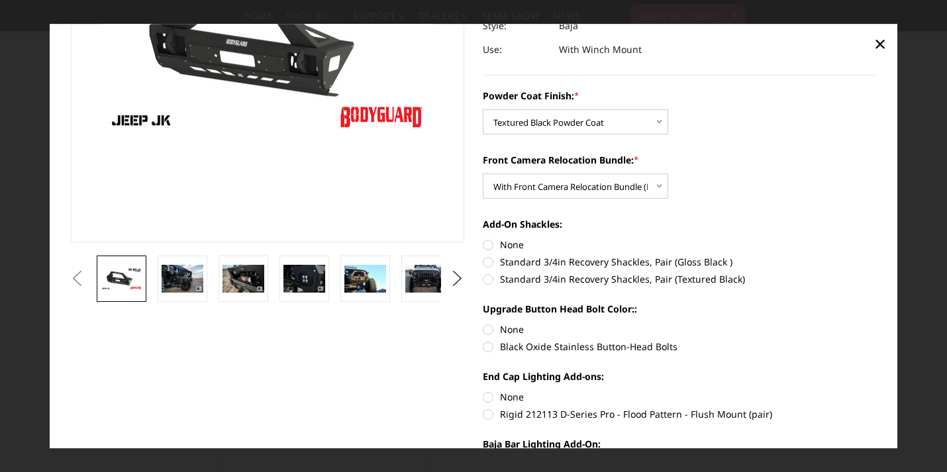
click at [512, 243] on label "None" at bounding box center [680, 245] width 394 height 14
click at [483, 238] on input "None" at bounding box center [483, 238] width 1 height 1
radio input "true"
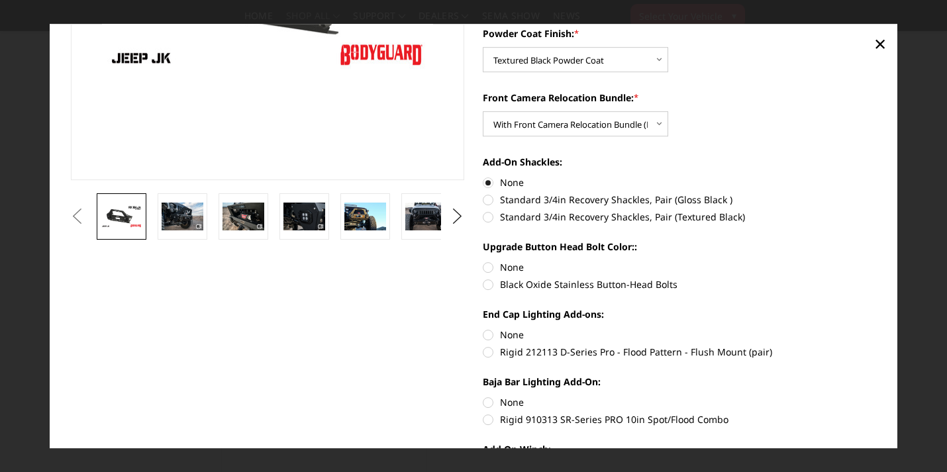
click at [517, 284] on label "Black Oxide Stainless Button-Head Bolts" at bounding box center [680, 284] width 394 height 14
click at [876, 261] on input "Black Oxide Stainless Button-Head Bolts" at bounding box center [876, 260] width 1 height 1
radio input "true"
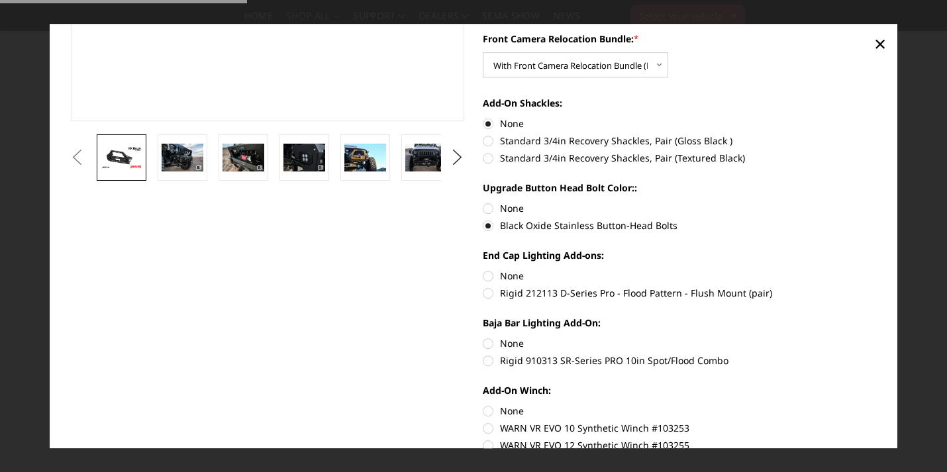
scroll to position [334, 0]
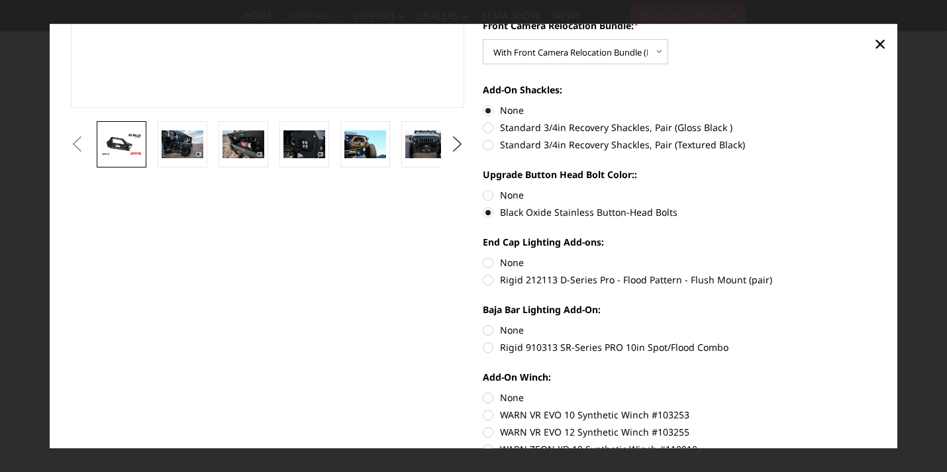
click at [509, 257] on label "None" at bounding box center [680, 262] width 394 height 14
click at [483, 256] on input "None" at bounding box center [483, 255] width 1 height 1
radio input "true"
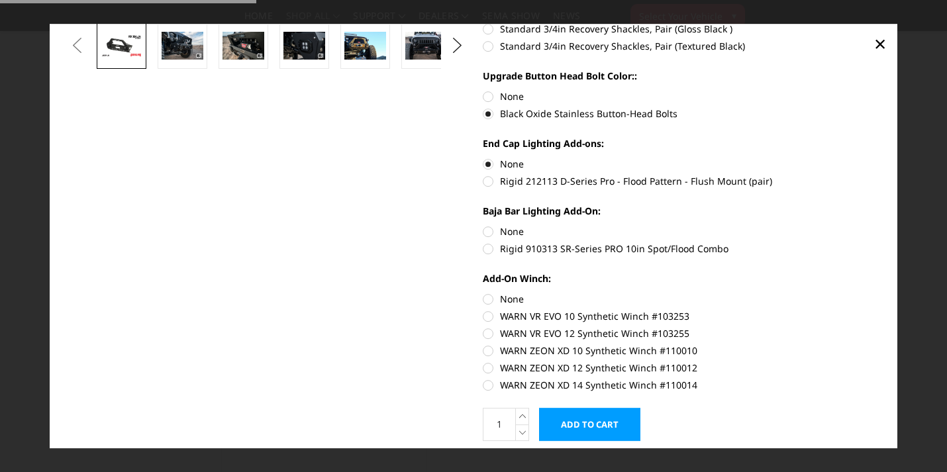
scroll to position [441, 0]
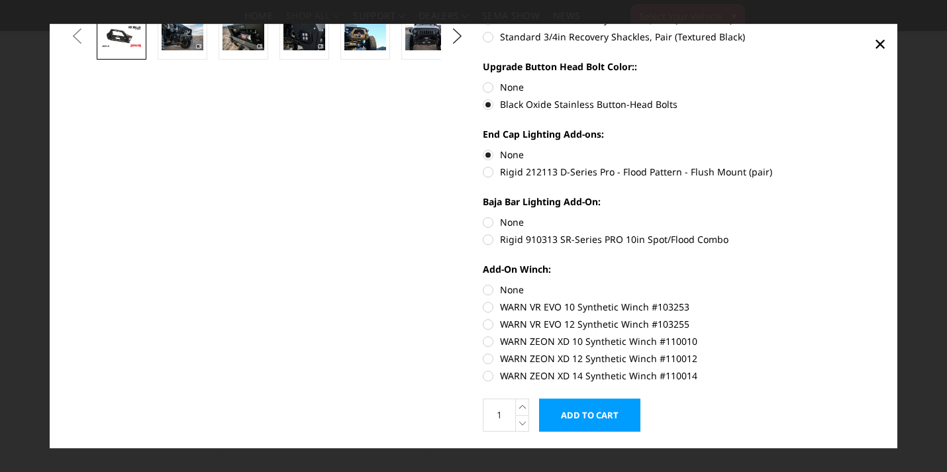
click at [536, 240] on label "Rigid 910313 SR-Series PRO 10in Spot/Flood Combo" at bounding box center [680, 239] width 394 height 14
click at [876, 216] on input "Rigid 910313 SR-Series PRO 10in Spot/Flood Combo" at bounding box center [876, 215] width 1 height 1
radio input "true"
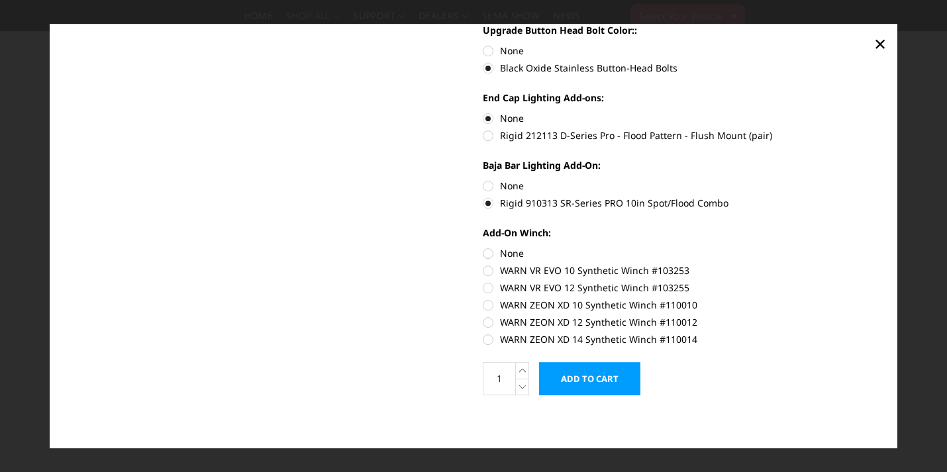
scroll to position [478, 0]
click at [520, 320] on label "WARN ZEON XD 12 Synthetic Winch #110012" at bounding box center [680, 322] width 394 height 14
click at [876, 299] on input "WARN ZEON XD 12 Synthetic Winch #110012" at bounding box center [876, 298] width 1 height 1
radio input "true"
click at [576, 374] on input "Add to Cart" at bounding box center [589, 378] width 101 height 33
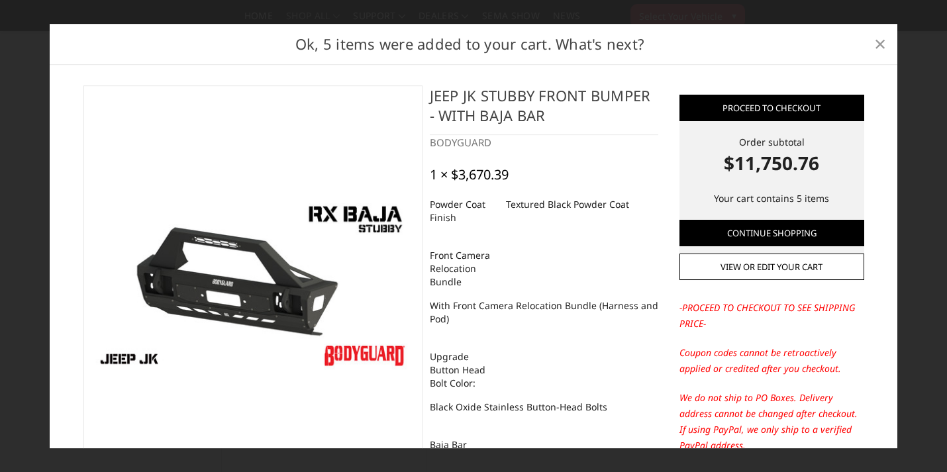
click at [878, 43] on span "×" at bounding box center [880, 43] width 12 height 28
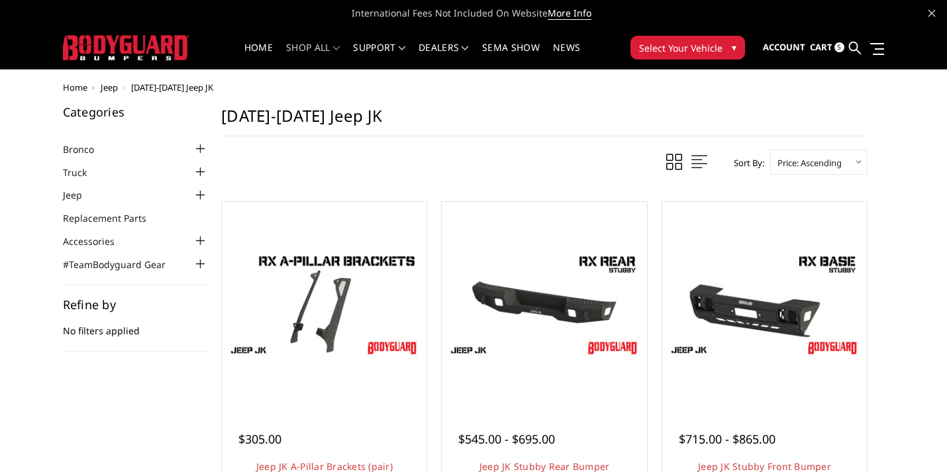
scroll to position [0, 0]
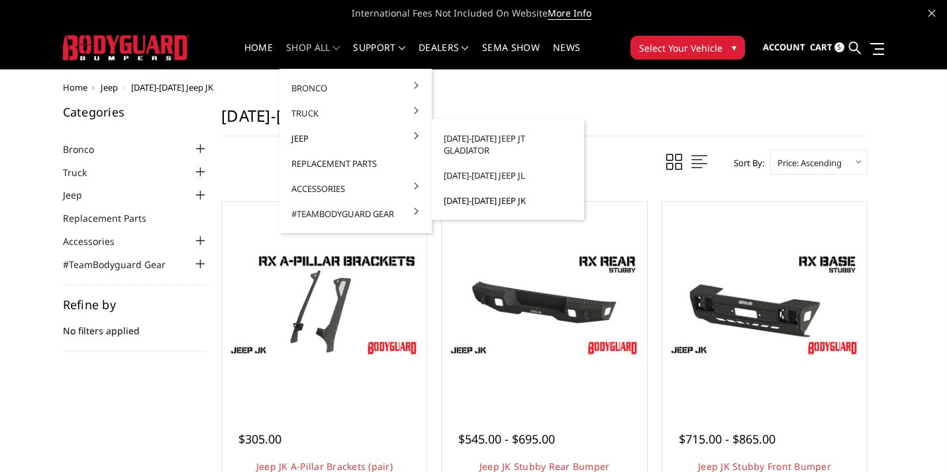
click at [468, 192] on link "[DATE]-[DATE] Jeep JK" at bounding box center [508, 200] width 142 height 25
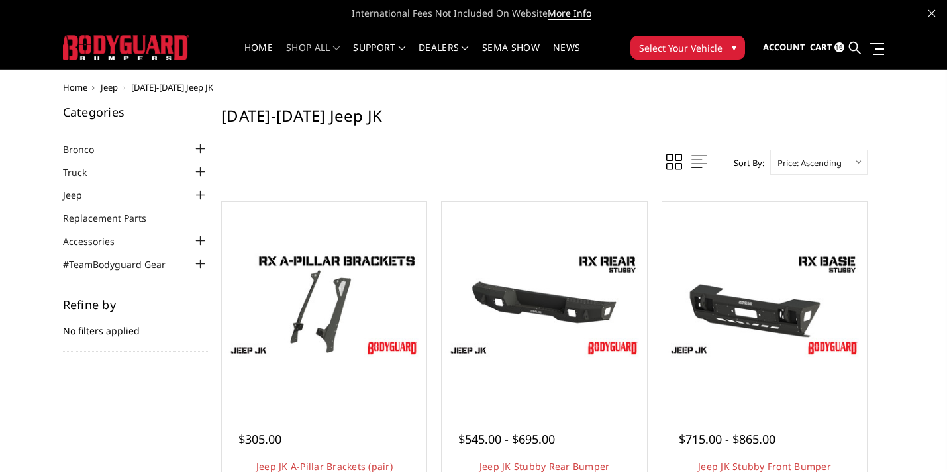
click at [837, 50] on span "16" at bounding box center [839, 47] width 10 height 10
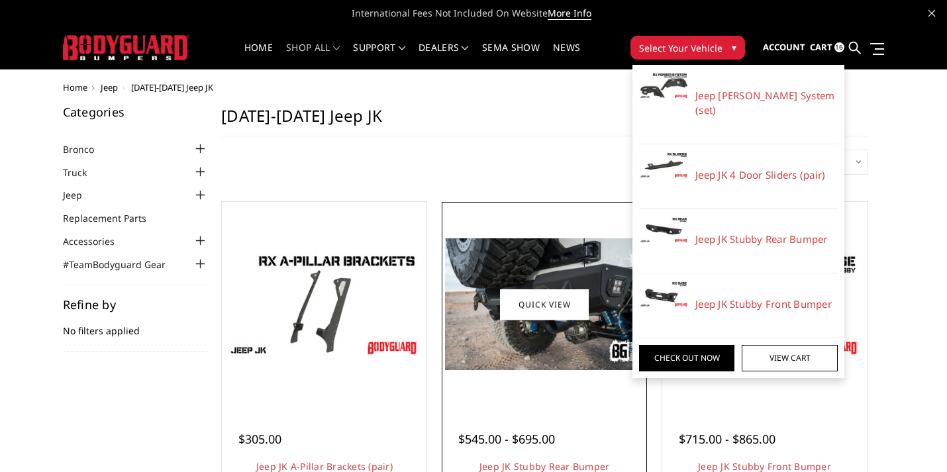
scroll to position [6, 0]
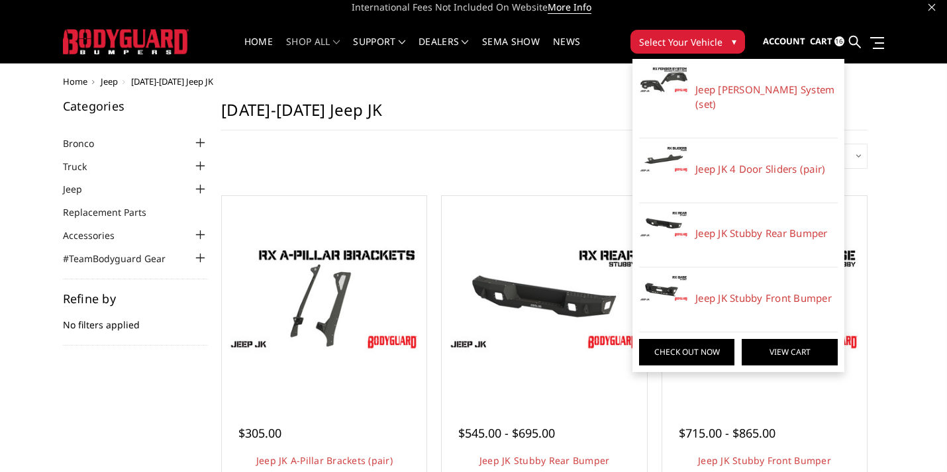
click at [768, 339] on link "View Cart" at bounding box center [788, 352] width 95 height 26
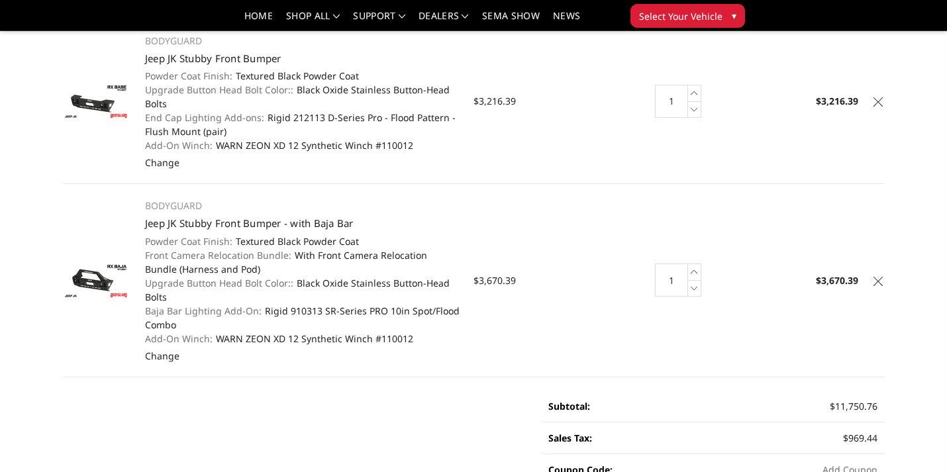
scroll to position [551, 0]
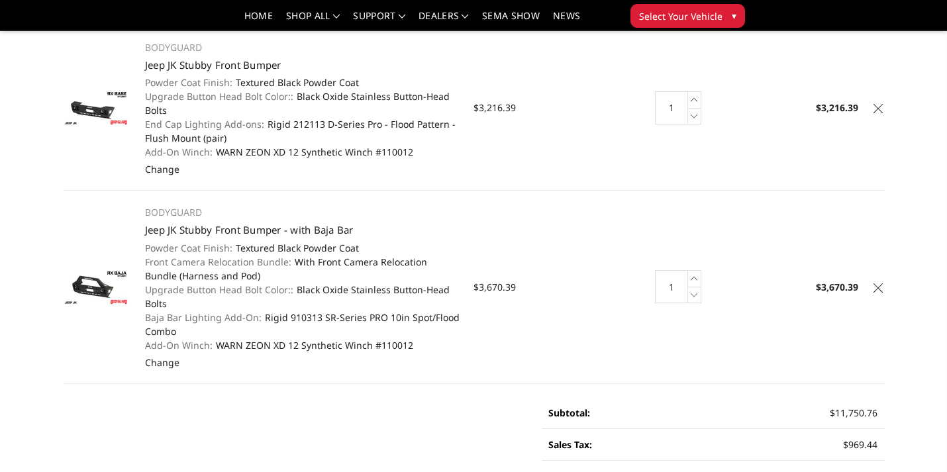
click at [876, 106] on icon at bounding box center [877, 108] width 9 height 9
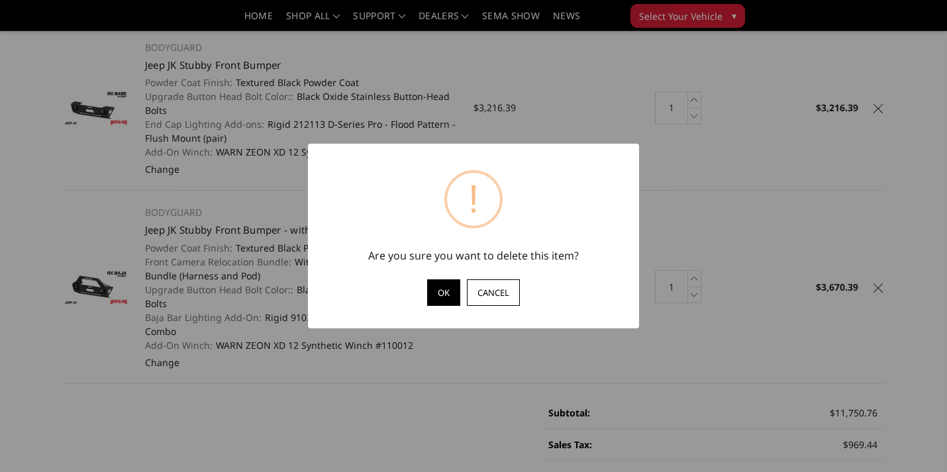
click at [443, 298] on button "OK" at bounding box center [443, 292] width 33 height 26
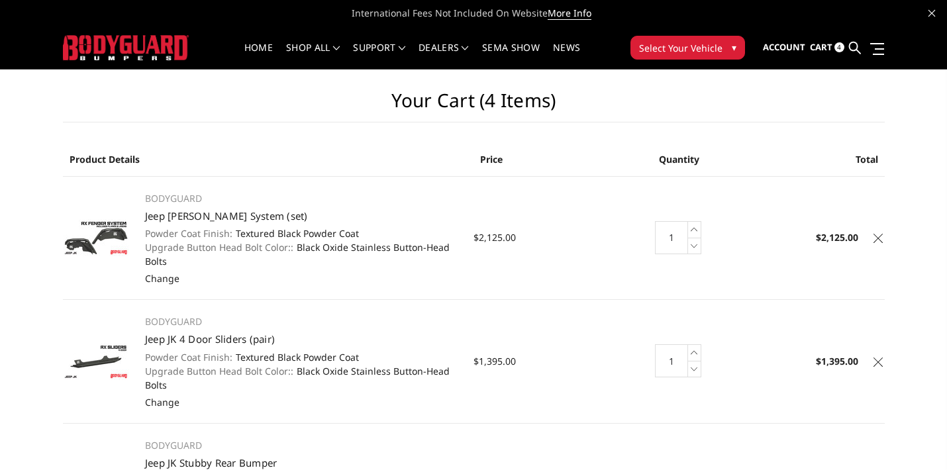
scroll to position [0, 0]
